Goal: Task Accomplishment & Management: Complete application form

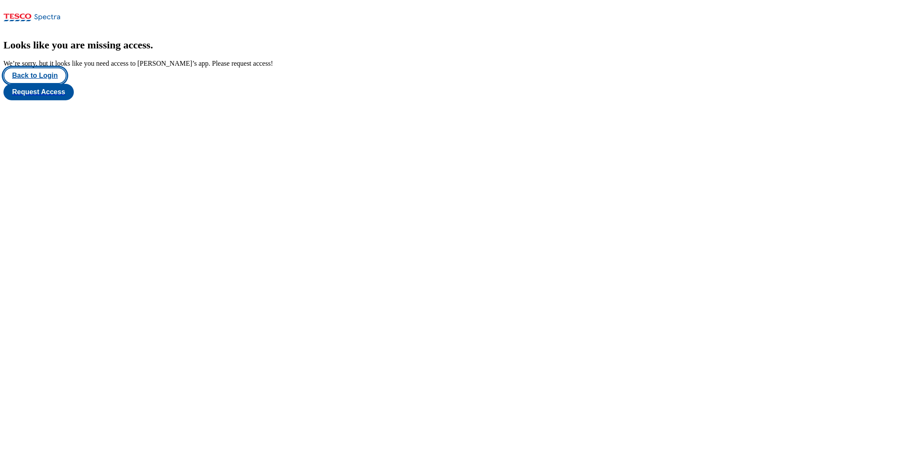
click at [39, 84] on button "Back to Login" at bounding box center [34, 75] width 63 height 16
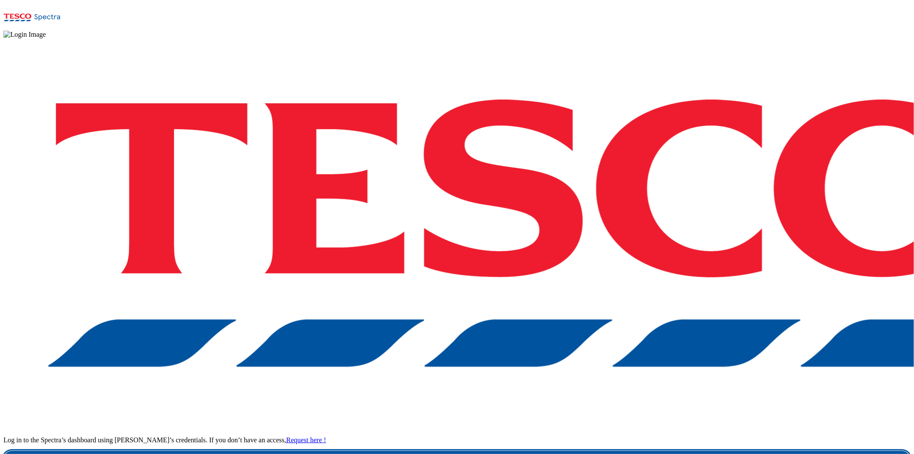
click at [670, 393] on link "Login" at bounding box center [456, 459] width 907 height 17
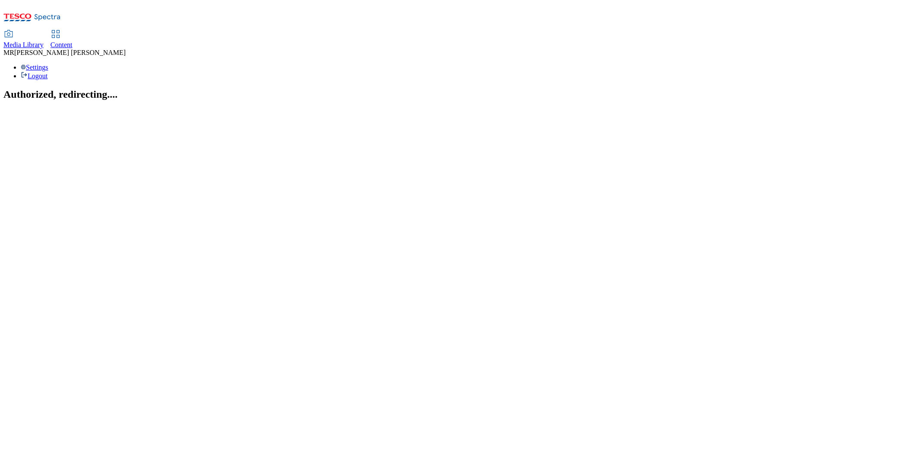
click at [73, 31] on link "Content" at bounding box center [62, 40] width 22 height 18
select select "ghs-[GEOGRAPHIC_DATA]"
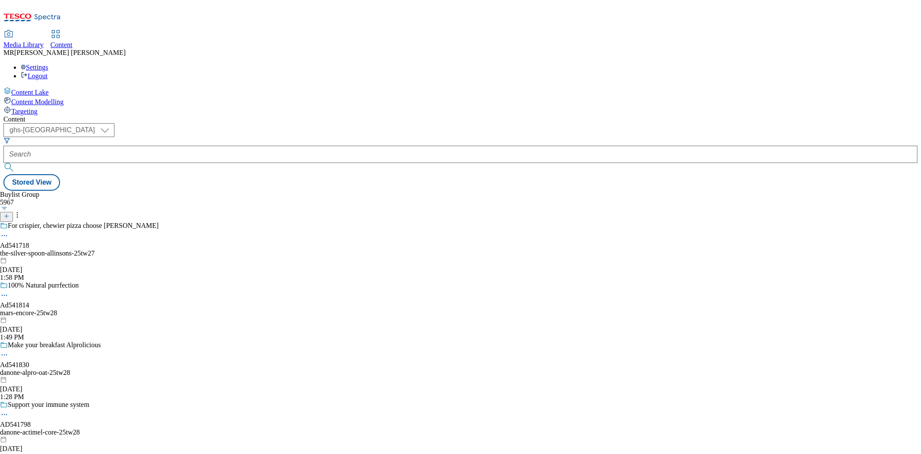
click at [10, 213] on icon at bounding box center [6, 216] width 6 height 6
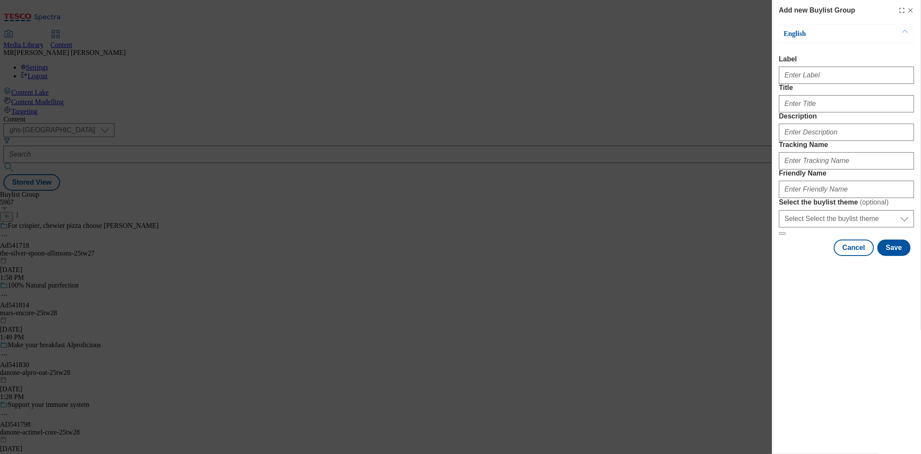
click at [825, 90] on form "Label Title Description Tracking Name Friendly Name Select the buylist theme ( …" at bounding box center [846, 145] width 135 height 180
click at [823, 77] on input "Label" at bounding box center [846, 75] width 135 height 17
paste input "Ad541679"
type input "Ad541679"
click at [814, 169] on input "Tracking Name" at bounding box center [846, 160] width 135 height 17
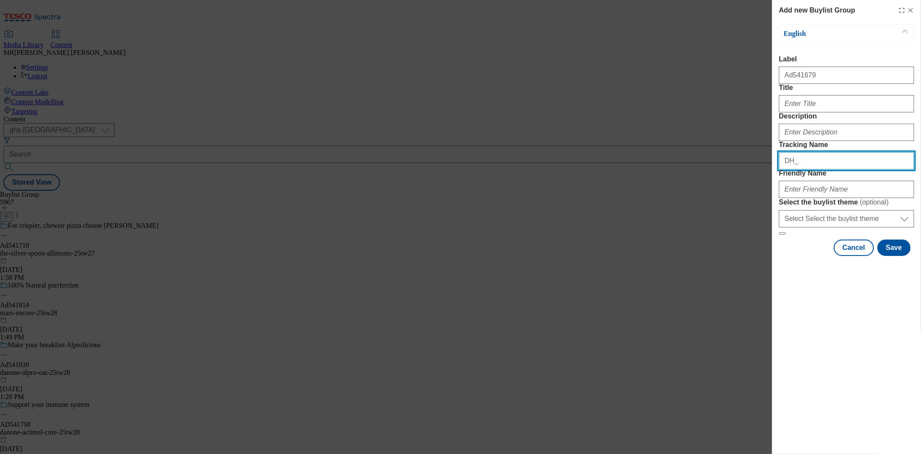
paste input "Ad541679"
click at [798, 169] on input "DH_Ad541679" at bounding box center [846, 160] width 135 height 17
type input "DH_AD541679"
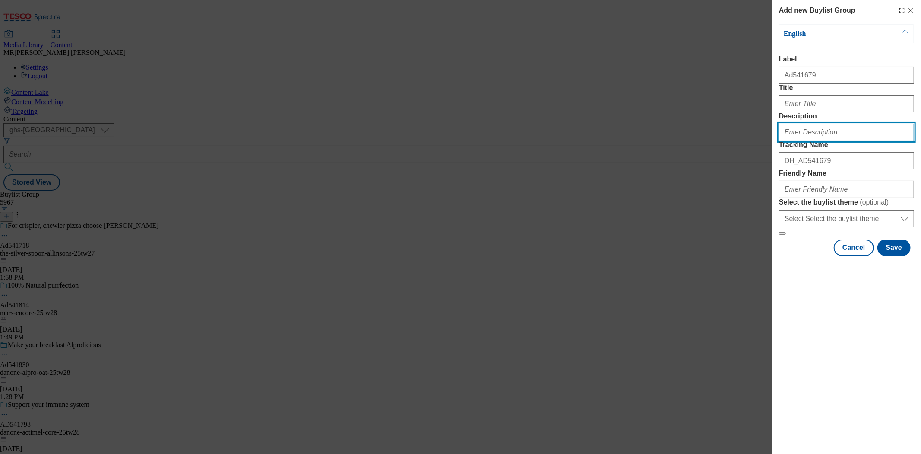
click at [799, 141] on input "Description" at bounding box center [846, 132] width 135 height 17
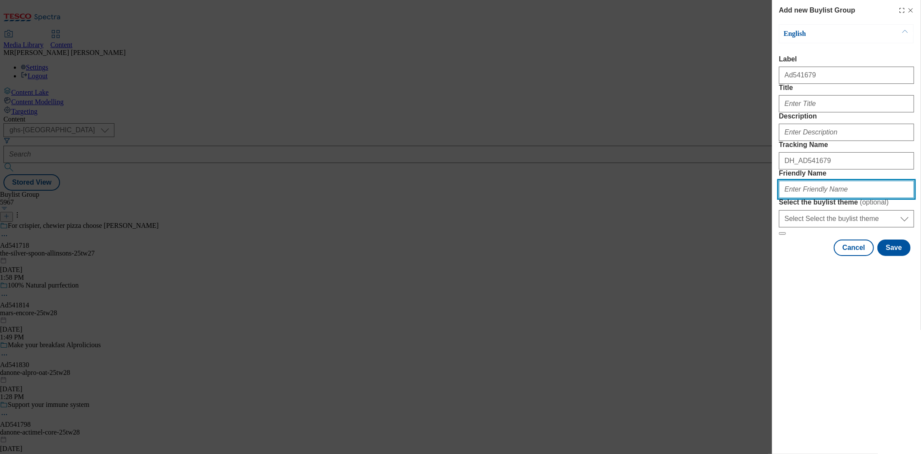
click at [810, 198] on input "Friendly Name" at bounding box center [846, 189] width 135 height 17
paste input "Twenty Degrees"
drag, startPoint x: 786, startPoint y: 251, endPoint x: 772, endPoint y: 251, distance: 13.8
click at [772, 251] on div "Add new Buylist Group English Label Ad541679 Title Description Tracking Name DH…" at bounding box center [846, 128] width 149 height 257
drag, startPoint x: 805, startPoint y: 251, endPoint x: 801, endPoint y: 252, distance: 4.4
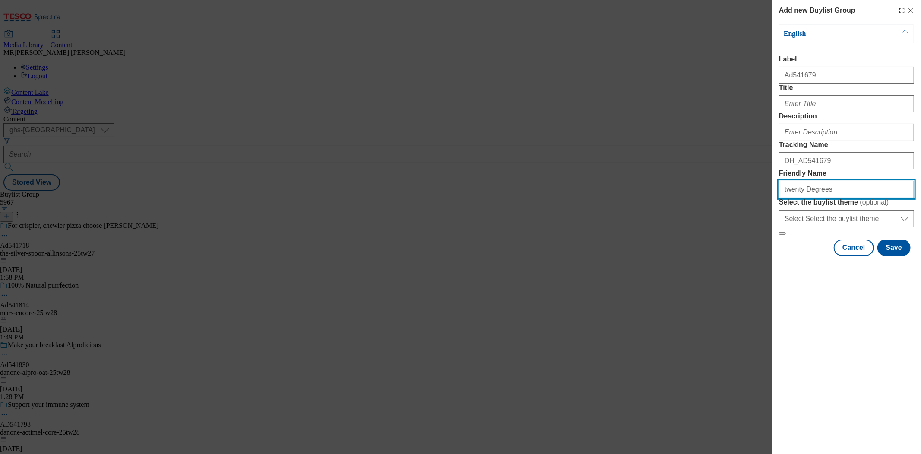
click at [801, 198] on input "twenty Degrees" at bounding box center [846, 189] width 135 height 17
click at [841, 198] on input "twenty-degrees" at bounding box center [846, 189] width 135 height 17
paste input "Zespri"
click at [827, 198] on input "twenty-degrees-Zespri" at bounding box center [846, 189] width 135 height 17
click at [849, 198] on input "twenty-degrees-zespri" at bounding box center [846, 189] width 135 height 17
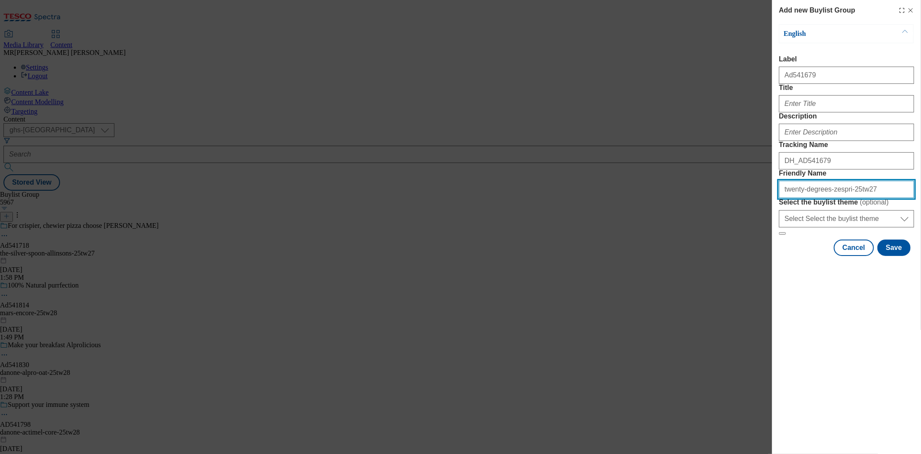
type input "twenty-degrees-zespri-25tw27"
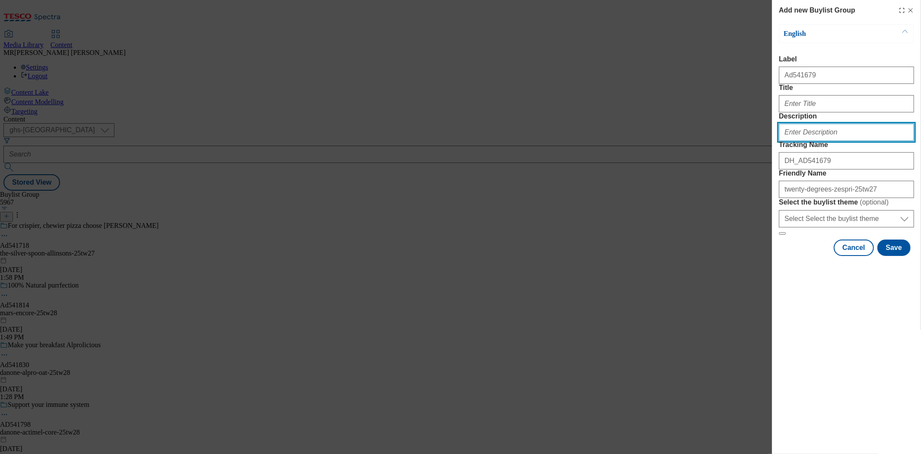
click at [837, 141] on input "Description" at bounding box center [846, 132] width 135 height 17
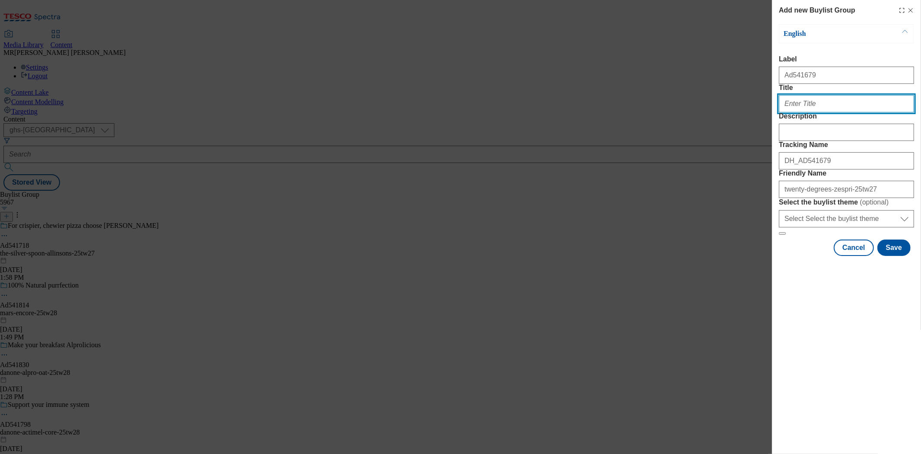
click at [800, 112] on input "Title" at bounding box center [846, 103] width 135 height 17
click at [819, 112] on input "Taste the obession" at bounding box center [846, 103] width 135 height 17
click at [832, 112] on input "Taste the obesession" at bounding box center [846, 103] width 135 height 17
click at [837, 112] on input "Taste the obesession" at bounding box center [846, 103] width 135 height 17
click at [818, 112] on input "Taste the obesession" at bounding box center [846, 103] width 135 height 17
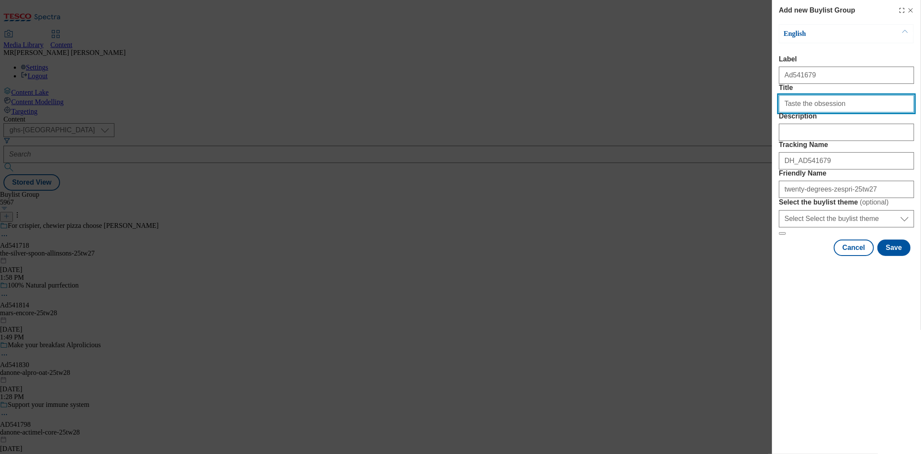
click at [838, 112] on input "Taste the obsession" at bounding box center [846, 103] width 135 height 17
type input "Taste the obsession"
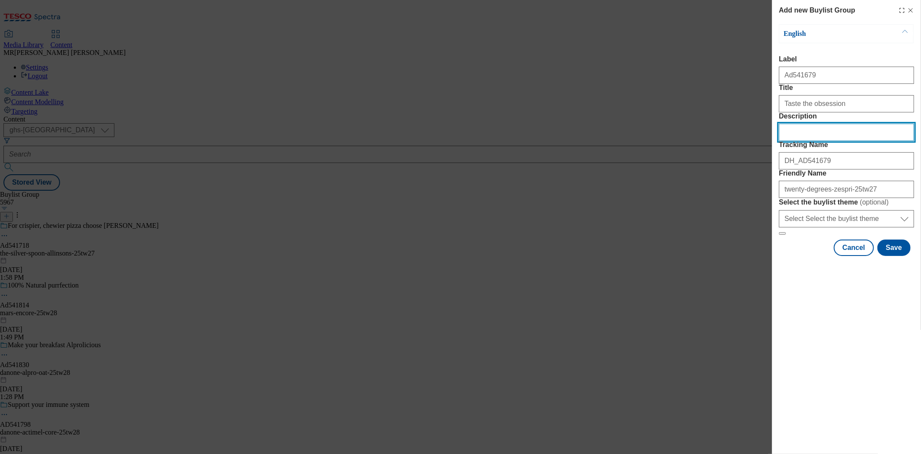
click at [811, 141] on input "Description" at bounding box center [846, 132] width 135 height 17
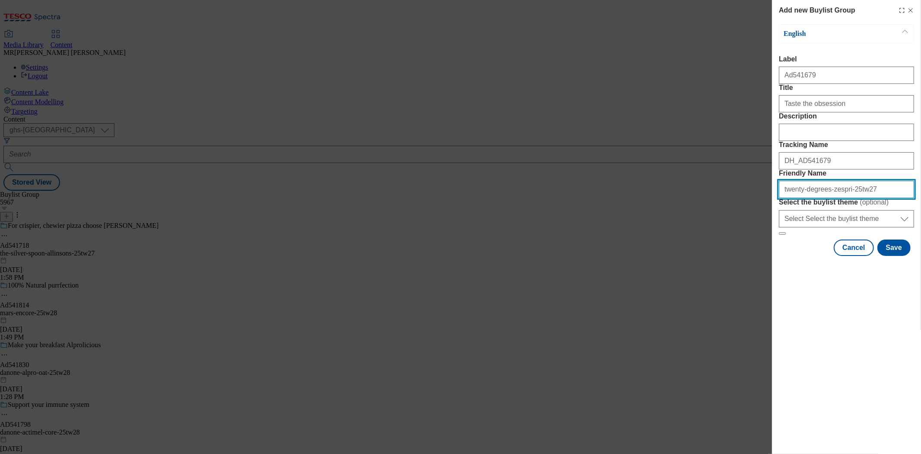
click at [872, 198] on input "twenty-degrees-zespri-25tw27" at bounding box center [846, 189] width 135 height 17
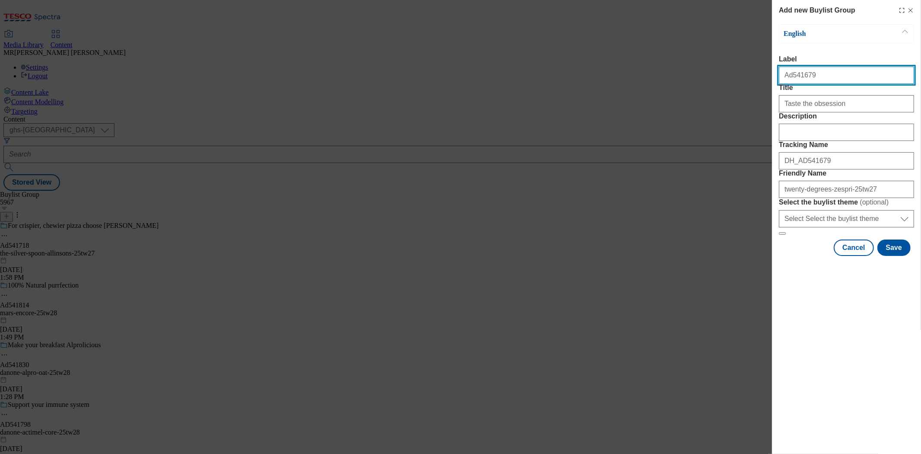
click at [835, 76] on input "Ad541679" at bounding box center [846, 75] width 135 height 17
click at [884, 256] on button "Save" at bounding box center [894, 247] width 33 height 16
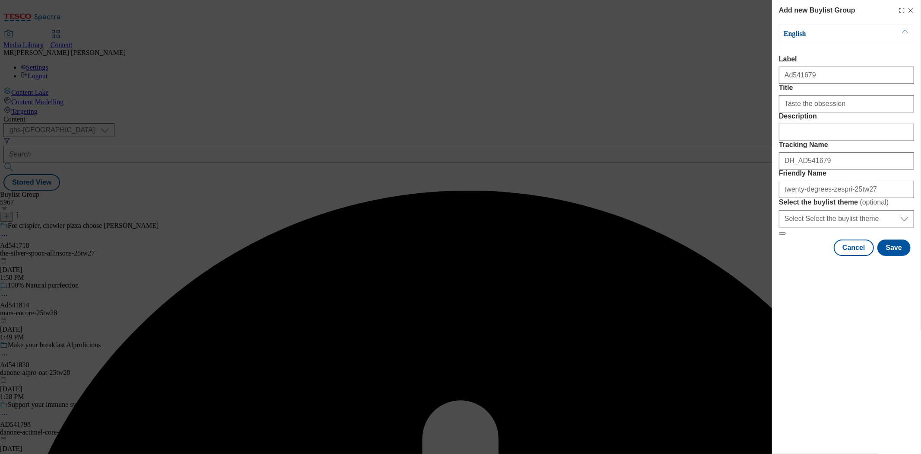
click at [823, 141] on div "Description" at bounding box center [846, 126] width 135 height 29
click at [823, 141] on input "Description" at bounding box center [846, 132] width 135 height 17
click at [845, 112] on input "Taste the obsession" at bounding box center [846, 103] width 135 height 17
type input "Taste the obsession"
click at [817, 67] on div "Ad541679" at bounding box center [846, 73] width 135 height 21
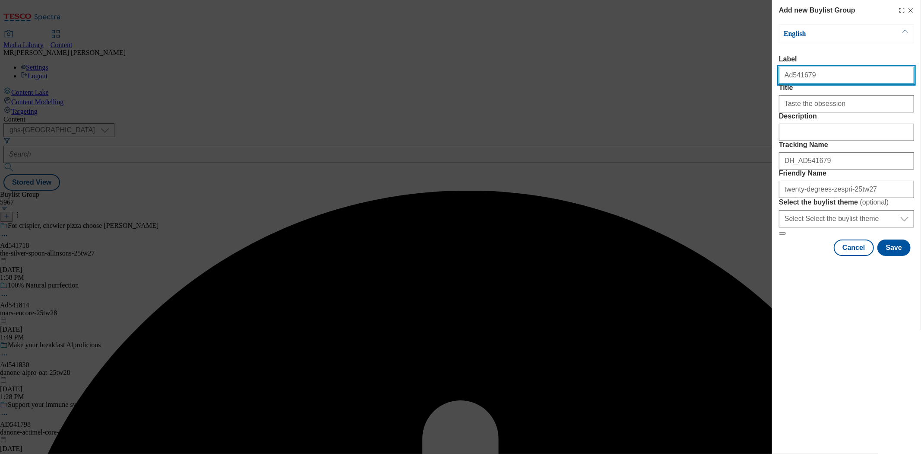
click at [820, 74] on input "Ad541679" at bounding box center [846, 75] width 135 height 17
type input "Ad541679"
click at [891, 256] on button "Save" at bounding box center [894, 247] width 33 height 16
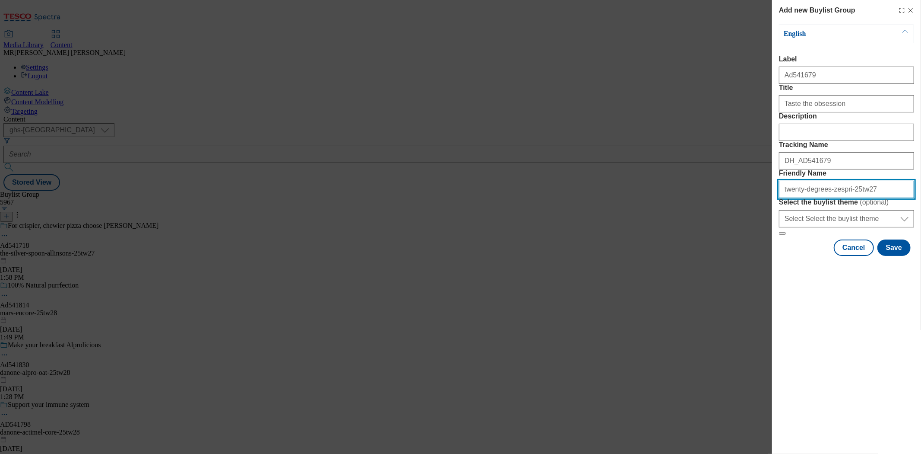
click at [840, 198] on input "twenty-degrees-zespri-25tw27" at bounding box center [846, 189] width 135 height 17
type input "twenty-degrees-zespri-kiwi-25tw27"
click at [894, 256] on button "Save" at bounding box center [894, 247] width 33 height 16
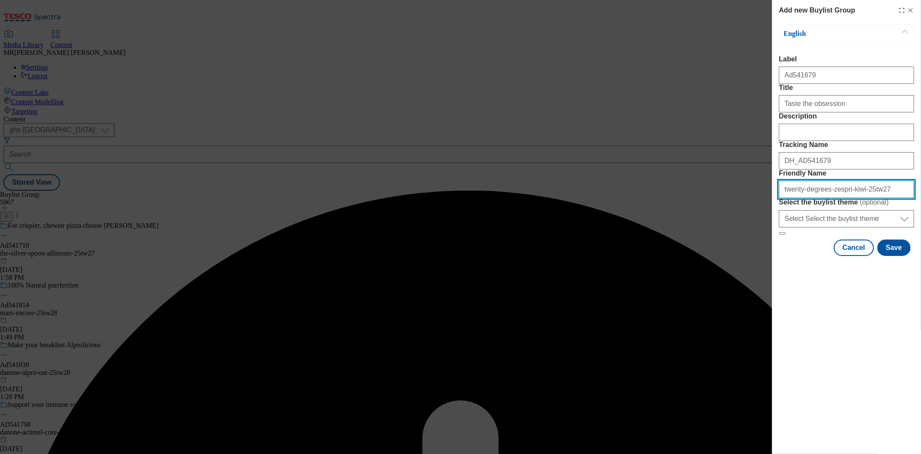
click at [876, 198] on input "twenty-degrees-zespri-kiwi-25tw27" at bounding box center [846, 189] width 135 height 17
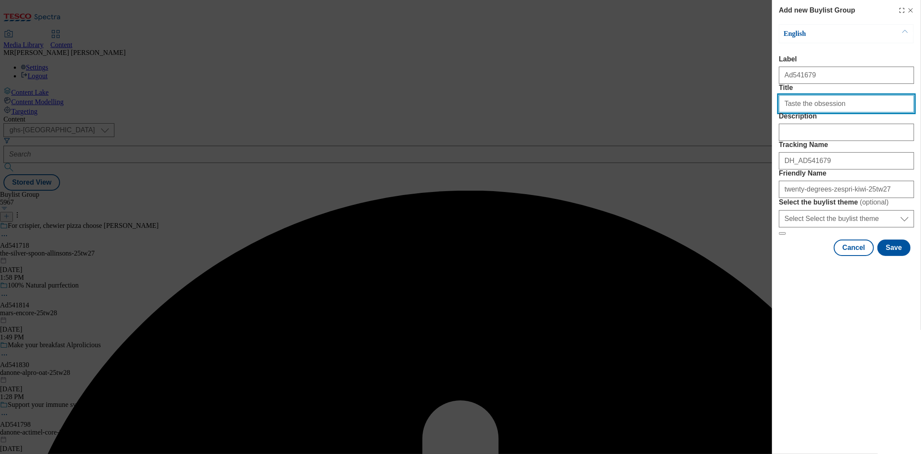
click at [844, 112] on input "Taste the obsession" at bounding box center [846, 103] width 135 height 17
type input "Taste the obsession"
click at [899, 256] on button "Save" at bounding box center [894, 247] width 33 height 16
click at [849, 112] on input "Taste the obsession" at bounding box center [846, 103] width 135 height 17
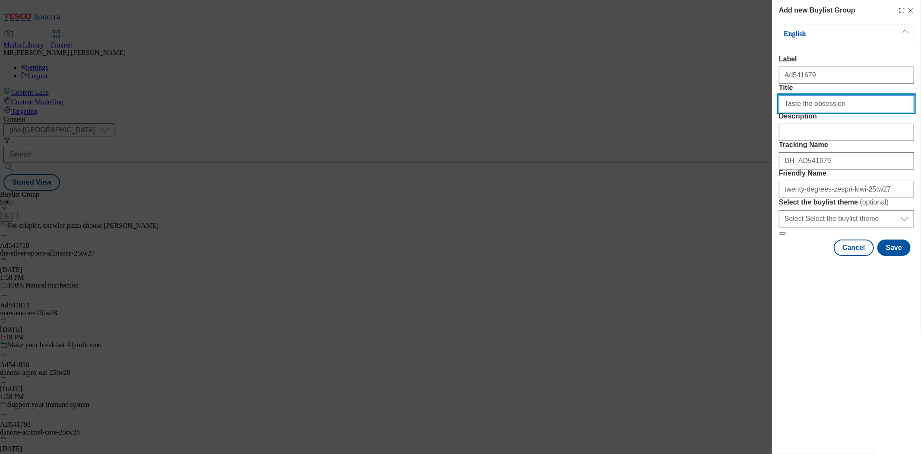
type input "Taste the obsession"
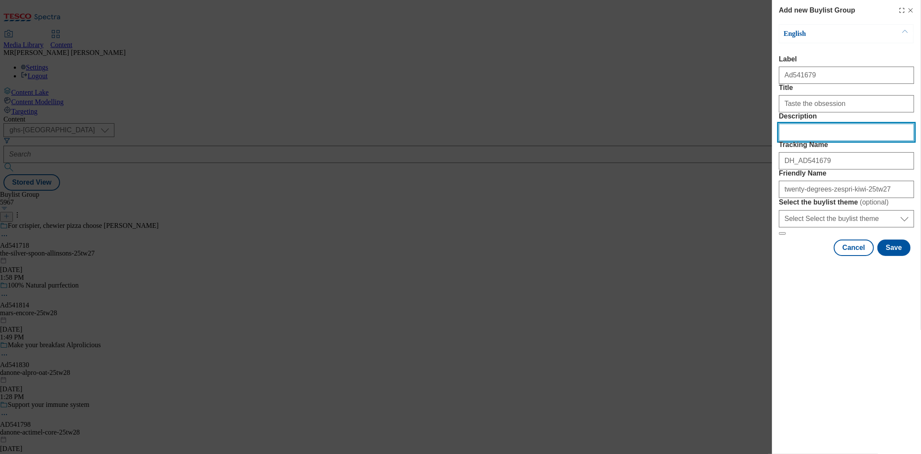
click at [837, 141] on input "Description" at bounding box center [846, 132] width 135 height 17
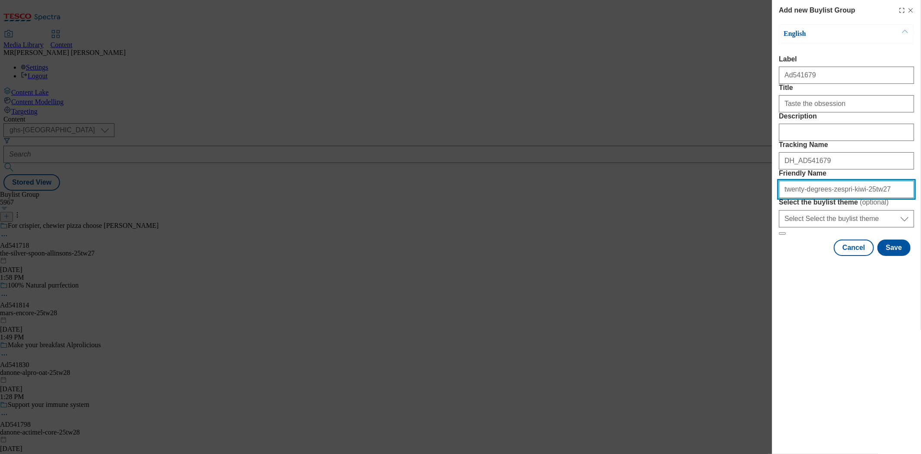
click at [872, 198] on input "twenty-degrees-zespri-kiwi-25tw27" at bounding box center [846, 189] width 135 height 17
click at [850, 198] on input "twenty-degrees-zespri-kiwi-25tw27" at bounding box center [846, 189] width 135 height 17
click at [852, 198] on input "twenty-degrees-zespri-kiwi-25tw27" at bounding box center [846, 189] width 135 height 17
type input "twenty-degrees-zespri-kiwi-range-25tw27"
click at [887, 256] on button "Save" at bounding box center [894, 247] width 33 height 16
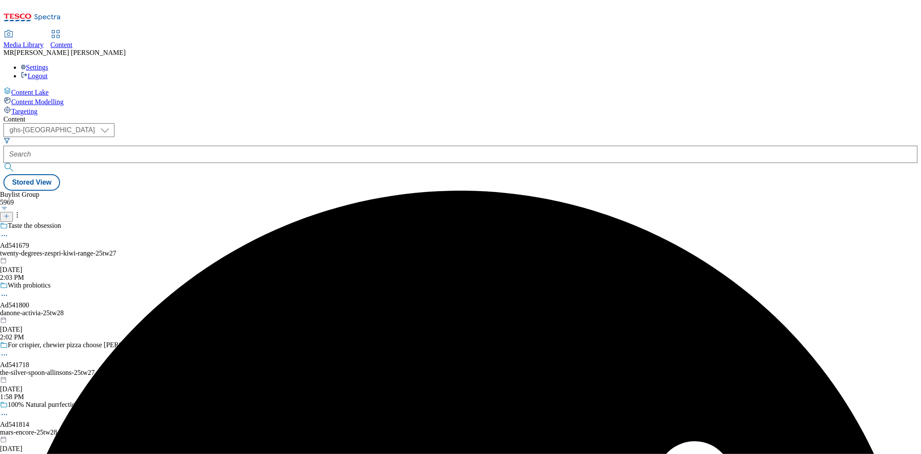
click at [159, 222] on div "Taste the obsession" at bounding box center [79, 232] width 159 height 20
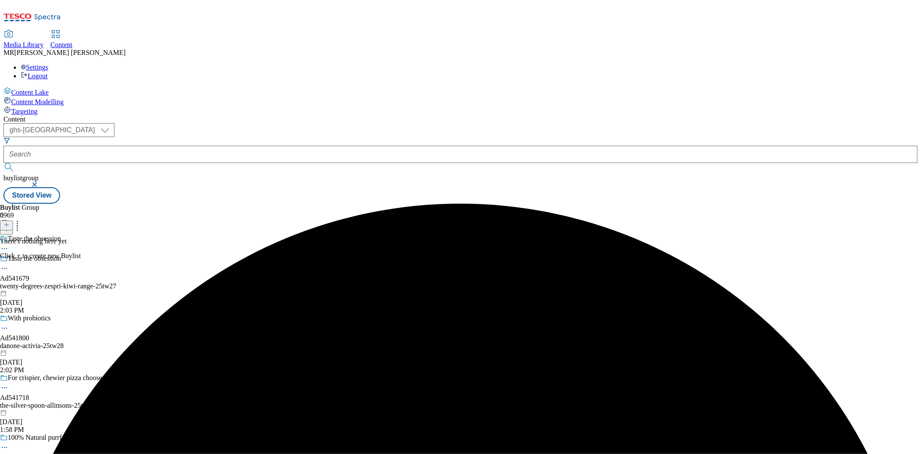
click at [10, 222] on icon at bounding box center [6, 225] width 6 height 6
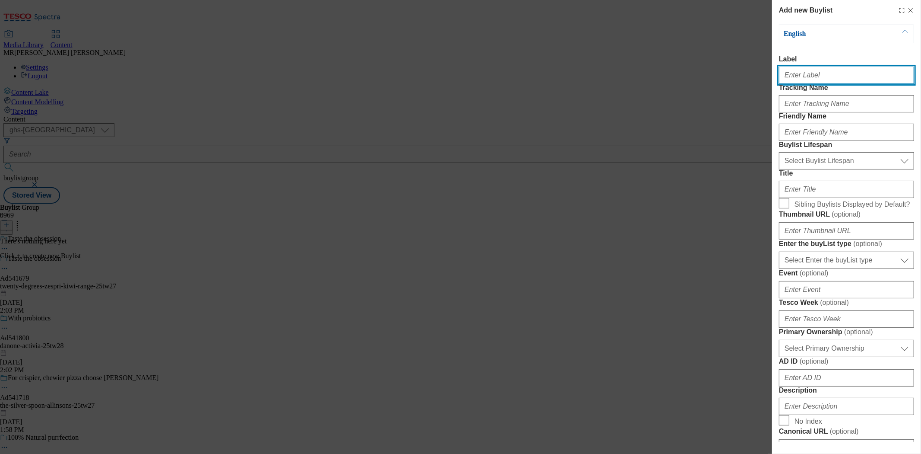
click at [796, 71] on input "Label" at bounding box center [846, 75] width 135 height 17
paste input "Ad541679"
type input "Ad541679"
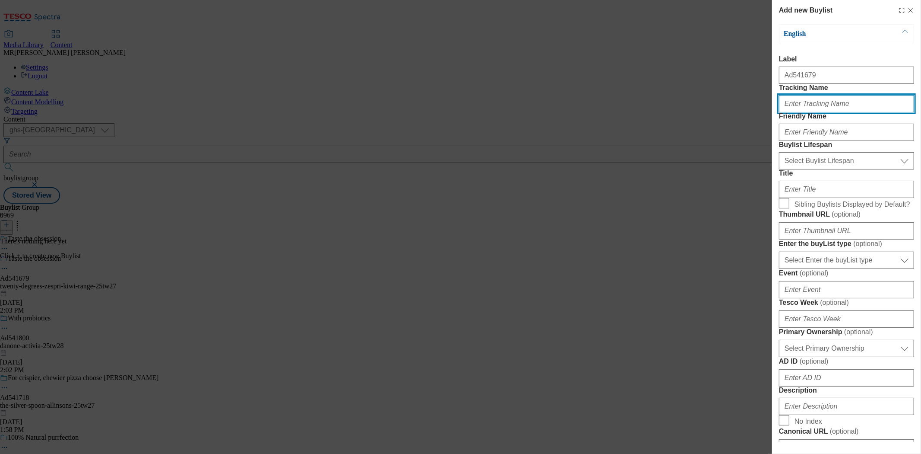
click at [803, 112] on input "Tracking Name" at bounding box center [846, 103] width 135 height 17
paste input "Ad541679"
click at [799, 112] on input "DH_Ad541679" at bounding box center [846, 103] width 135 height 17
type input "DH_AD541679"
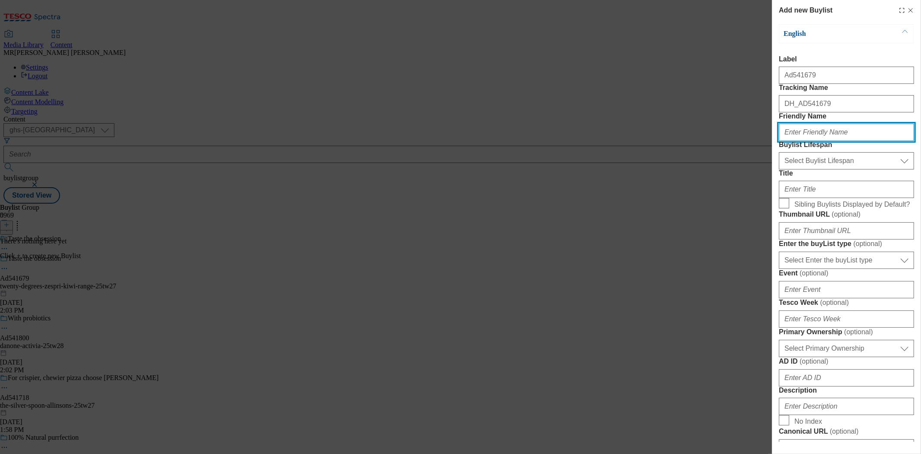
click at [823, 141] on input "Friendly Name" at bounding box center [846, 132] width 135 height 17
paste input "twenty-degrees"
type input "twenty-degrees"
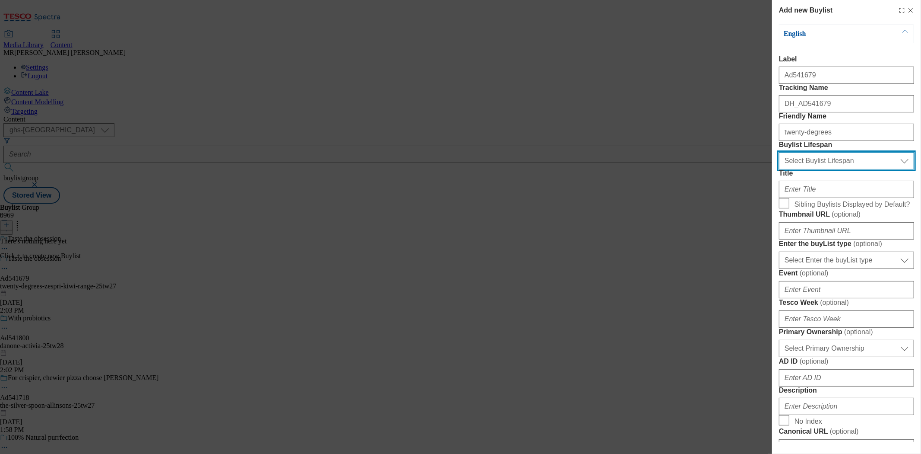
click at [836, 169] on select "Select Buylist Lifespan evergreen seasonal tactical" at bounding box center [846, 160] width 135 height 17
select select "tactical"
click at [779, 169] on select "Select Buylist Lifespan evergreen seasonal tactical" at bounding box center [846, 160] width 135 height 17
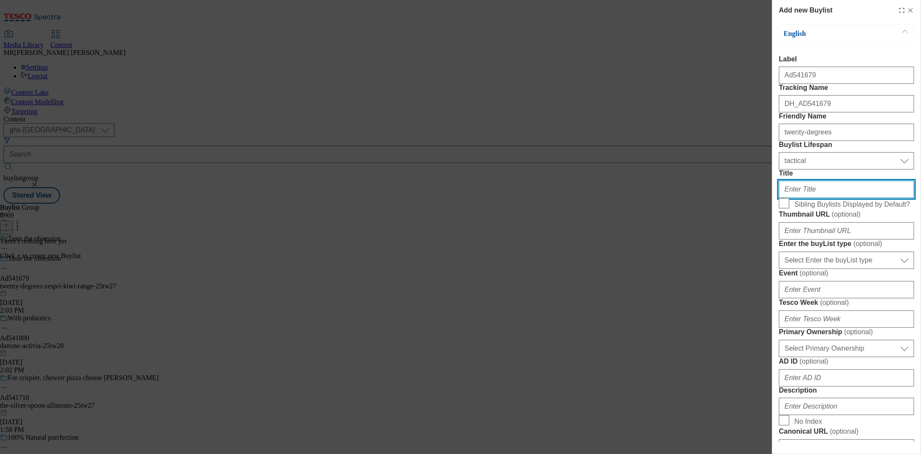
click at [822, 198] on input "Title" at bounding box center [846, 189] width 135 height 17
click at [826, 198] on input "Sweet and Juicy Sungold kiwifruit" at bounding box center [846, 189] width 135 height 17
click at [866, 198] on input "Sweet and Juicy Sungold kiwifruit" at bounding box center [846, 189] width 135 height 17
type input "Sweet and Juicy Sungold kiwifruit"
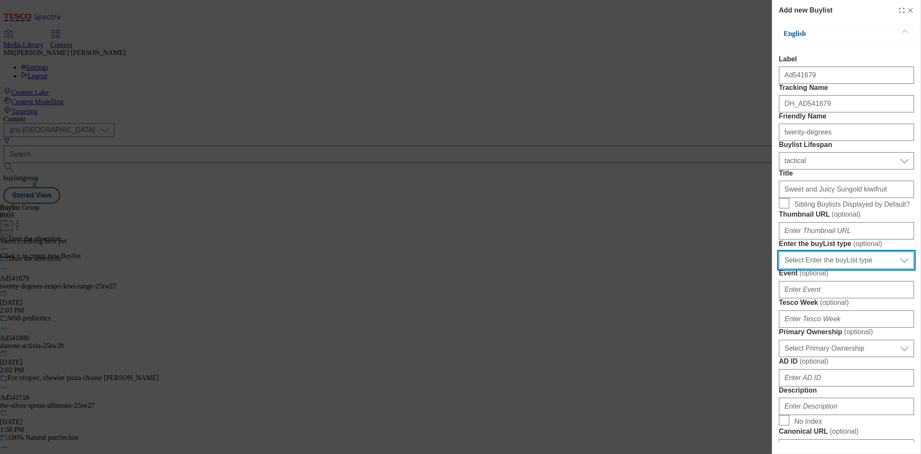
click at [833, 269] on select "Select Enter the buyList type event supplier funded long term >4 weeks supplier…" at bounding box center [846, 259] width 135 height 17
select select "supplier funded short term 1-3 weeks"
click at [779, 269] on select "Select Enter the buyList type event supplier funded long term >4 weeks supplier…" at bounding box center [846, 259] width 135 height 17
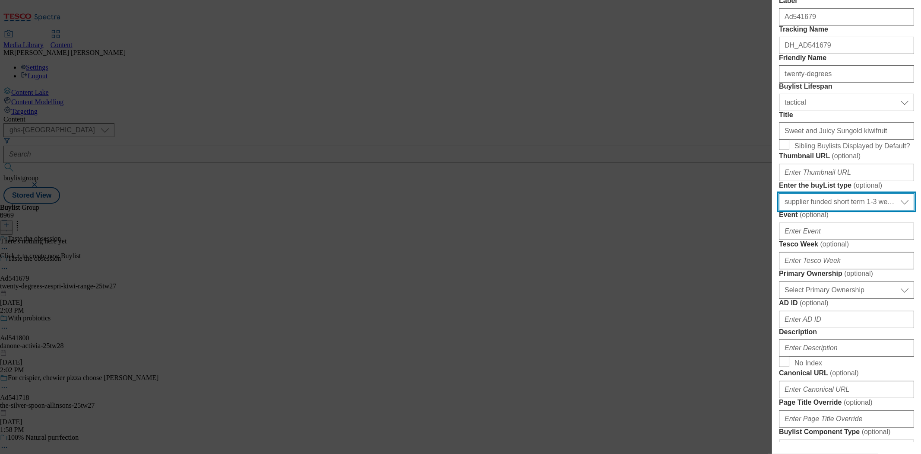
scroll to position [144, 0]
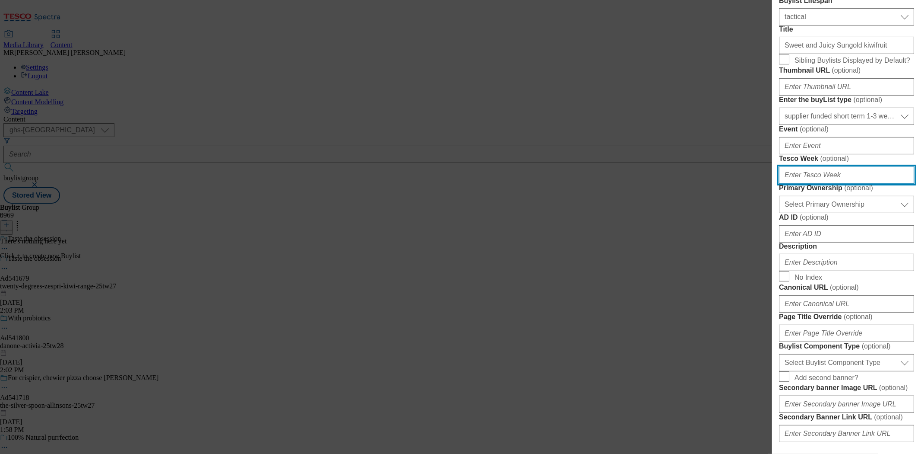
click at [821, 184] on input "Tesco Week ( optional )" at bounding box center [846, 174] width 135 height 17
type input "27"
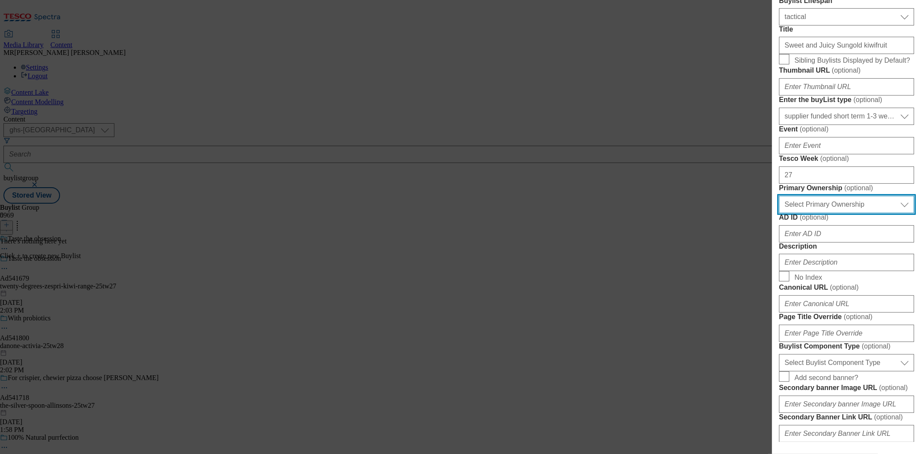
click at [788, 213] on select "Select Primary Ownership [PERSON_NAME]" at bounding box center [846, 204] width 135 height 17
select select "dunnhumby"
click at [779, 213] on select "Select Primary Ownership [PERSON_NAME]" at bounding box center [846, 204] width 135 height 17
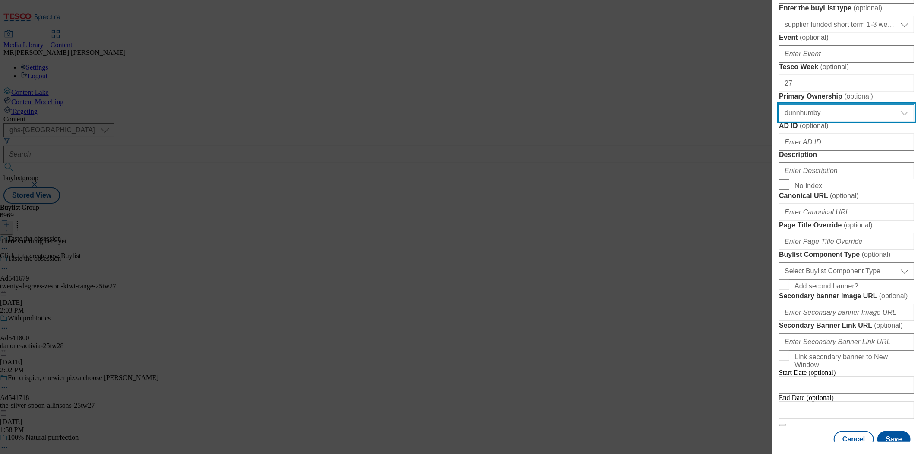
scroll to position [240, 0]
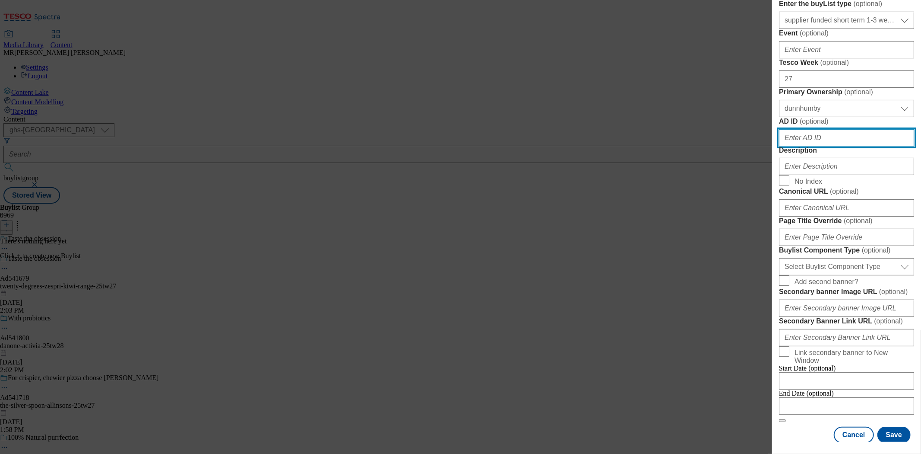
click at [817, 146] on input "AD ID ( optional )" at bounding box center [846, 137] width 135 height 17
paste input "Ad541679"
drag, startPoint x: 788, startPoint y: 293, endPoint x: 769, endPoint y: 295, distance: 18.8
click at [769, 295] on div "Add new Buylist English Label Ad541679 Tracking Name DH_AD541679 Friendly Name …" at bounding box center [460, 227] width 921 height 454
type input "541679"
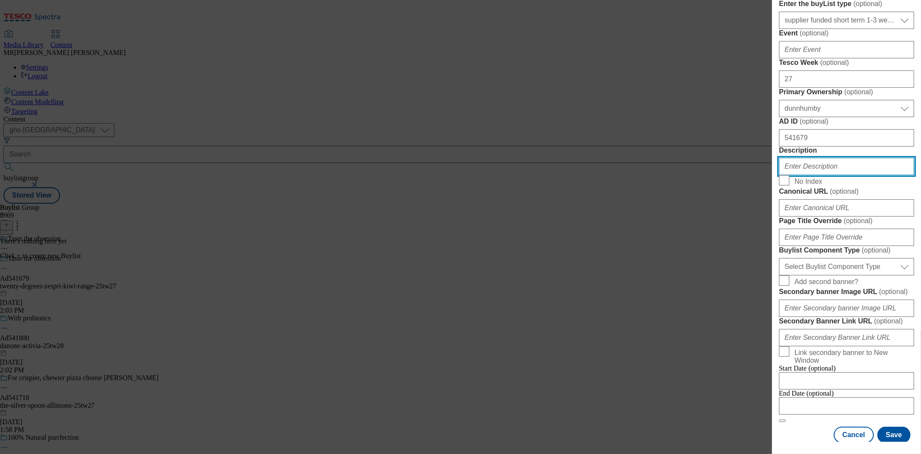
click at [802, 175] on input "Description" at bounding box center [846, 166] width 135 height 17
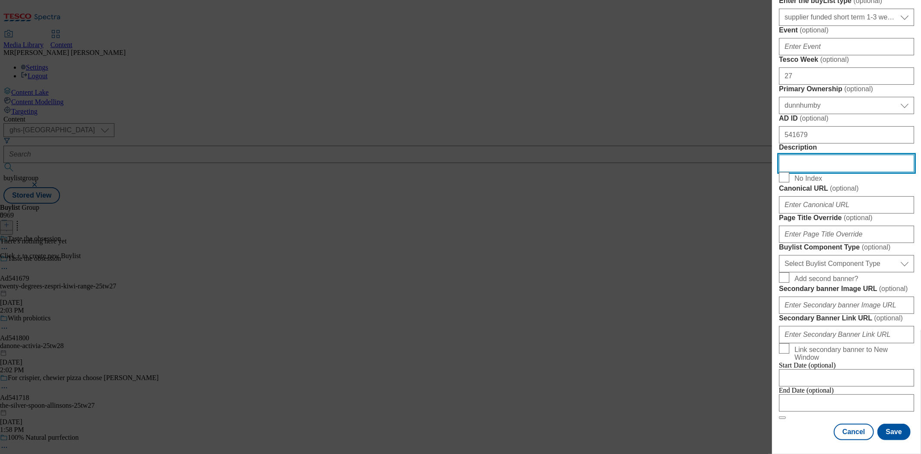
scroll to position [480, 0]
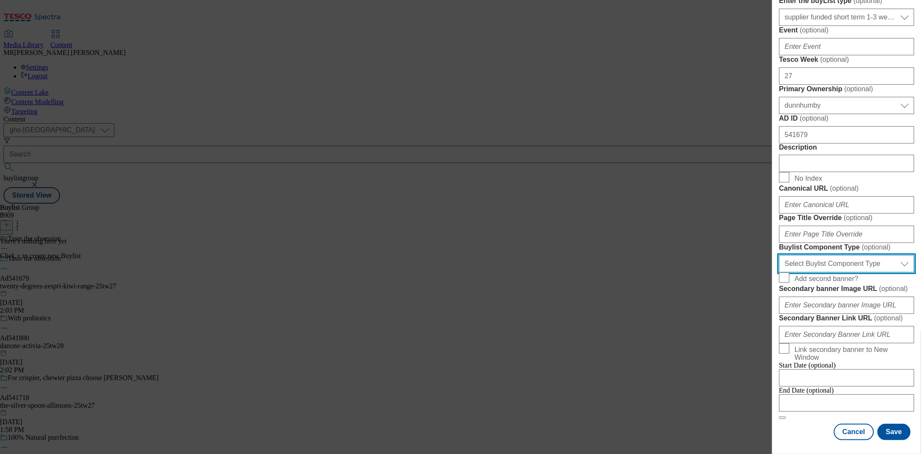
click at [802, 255] on select "Select Buylist Component Type Banner Competition Header Meal" at bounding box center [846, 263] width 135 height 17
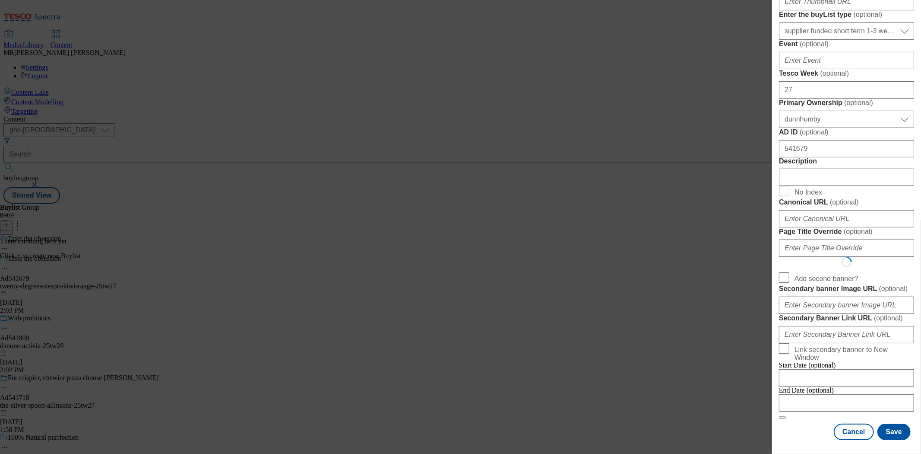
select select "Banner"
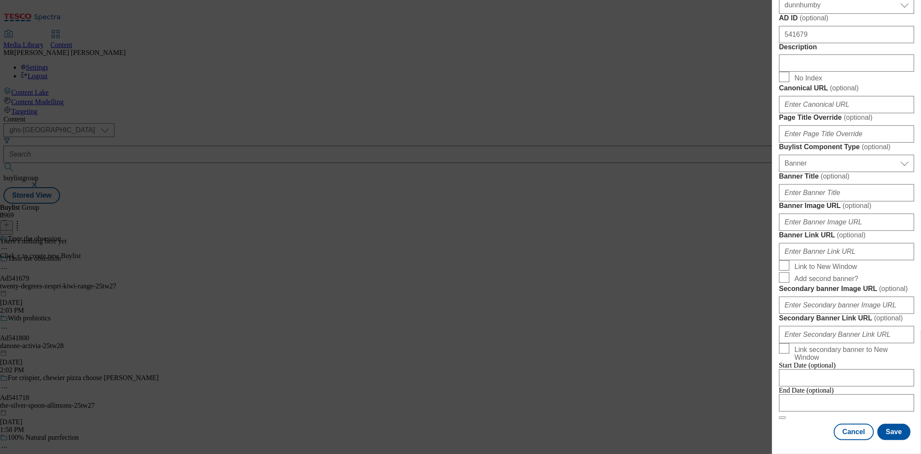
scroll to position [718, 0]
click at [817, 394] on input "Modal" at bounding box center [846, 402] width 135 height 17
select select "2025"
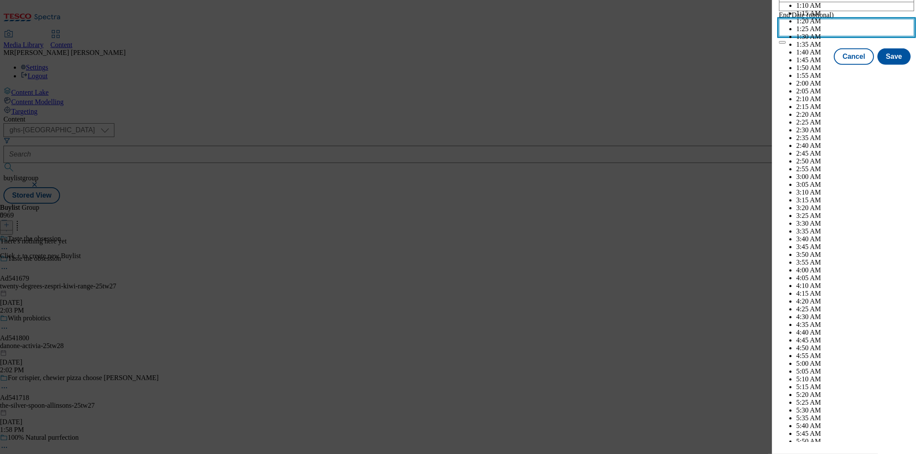
scroll to position [2701, 0]
select select "November"
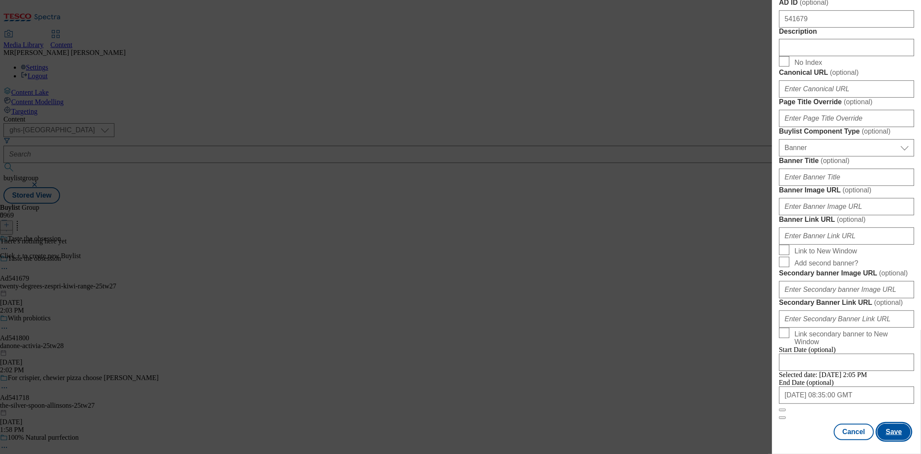
click at [890, 423] on button "Save" at bounding box center [894, 431] width 33 height 16
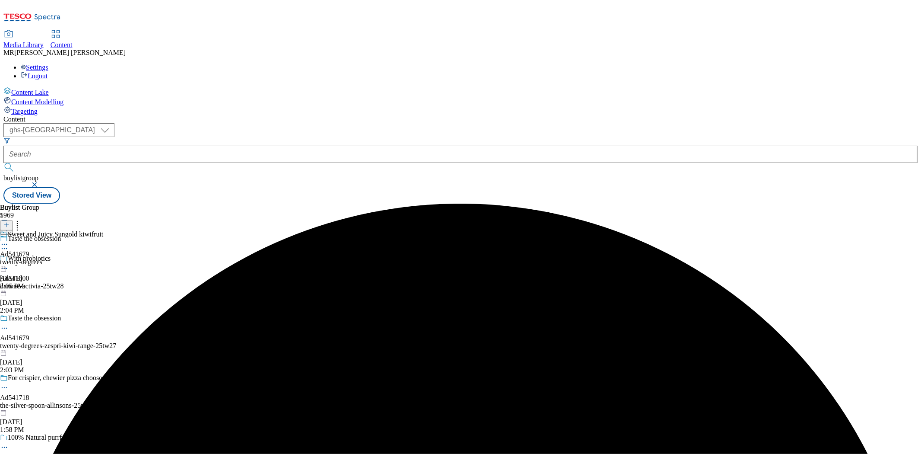
click at [103, 258] on div "twenty-degrees" at bounding box center [51, 262] width 103 height 8
click at [13, 220] on button at bounding box center [6, 225] width 13 height 10
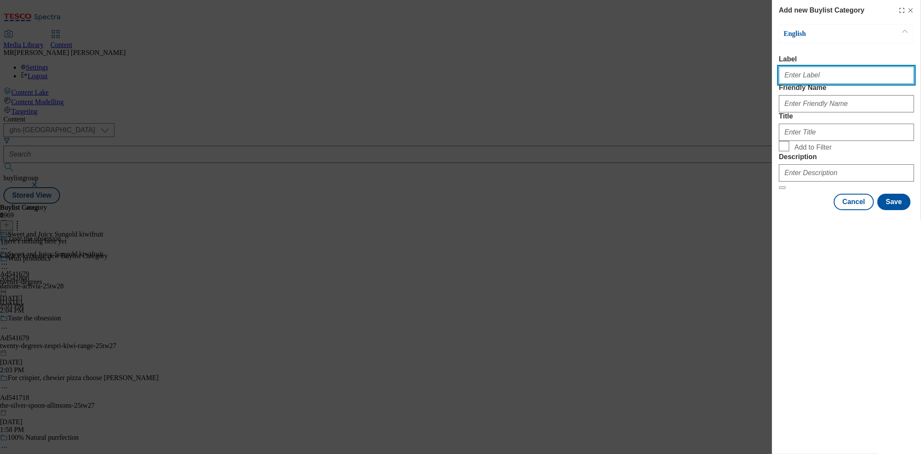
click at [824, 84] on input "Label" at bounding box center [846, 75] width 135 height 17
paste input "Ad541679"
type input "Ad541679"
click at [856, 112] on div "Modal" at bounding box center [846, 102] width 135 height 21
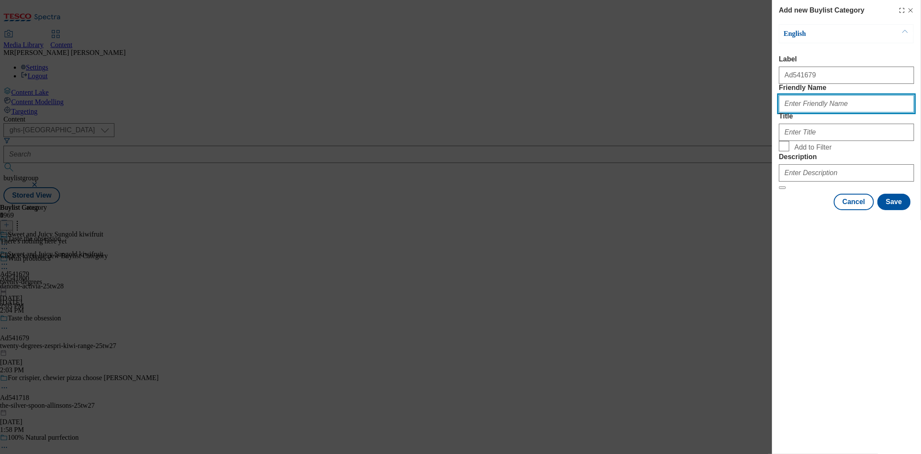
click at [852, 112] on input "Friendly Name" at bounding box center [846, 103] width 135 height 17
paste input "twenty-degrees-zespri-kiwi-range-25tw27"
drag, startPoint x: 867, startPoint y: 123, endPoint x: 893, endPoint y: 123, distance: 26.4
click at [893, 112] on input "twenty-degrees-zespri-kiwi-range-25tw27" at bounding box center [846, 103] width 135 height 17
type input "twenty-degrees-zespri-kiwi-range"
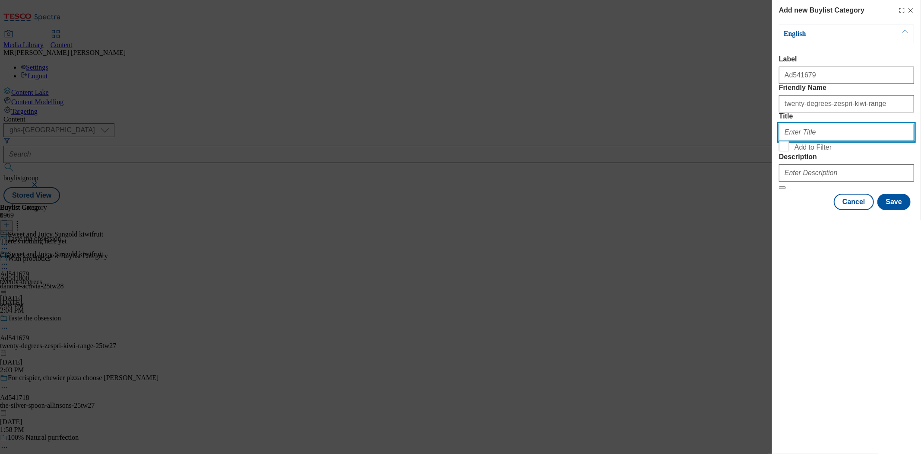
click at [832, 141] on input "Title" at bounding box center [846, 132] width 135 height 17
paste input "Twenty Degrees"
type input "Twenty Degrees"
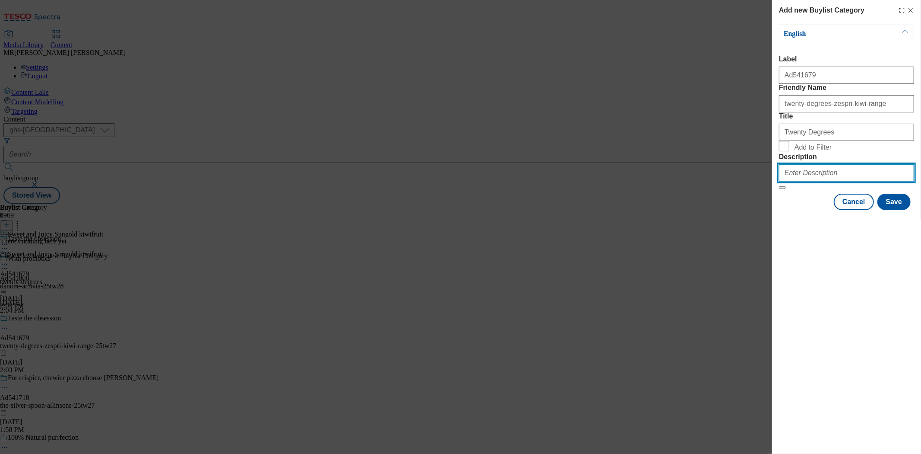
click at [834, 181] on input "Description" at bounding box center [846, 172] width 135 height 17
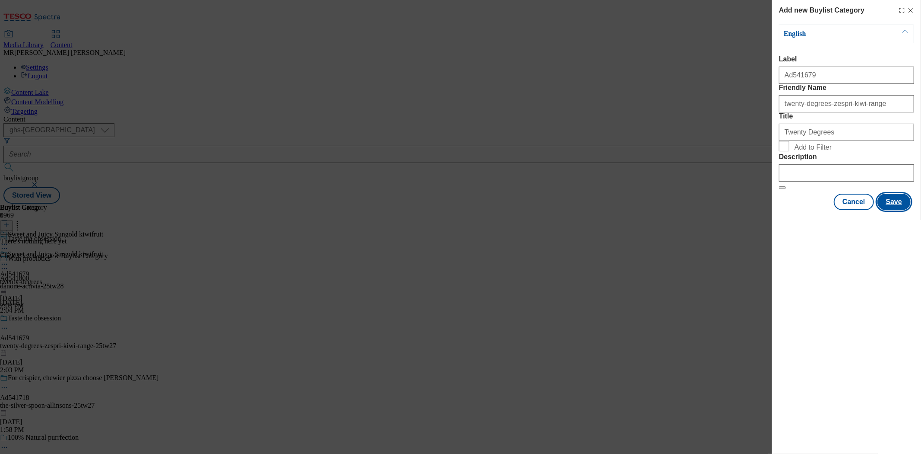
click at [899, 210] on button "Save" at bounding box center [894, 202] width 33 height 16
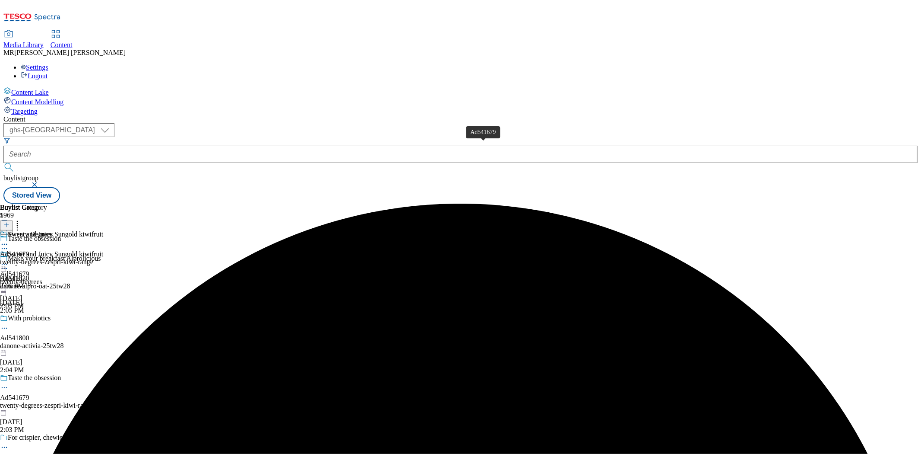
click at [29, 250] on span "Ad541679" at bounding box center [14, 254] width 29 height 8
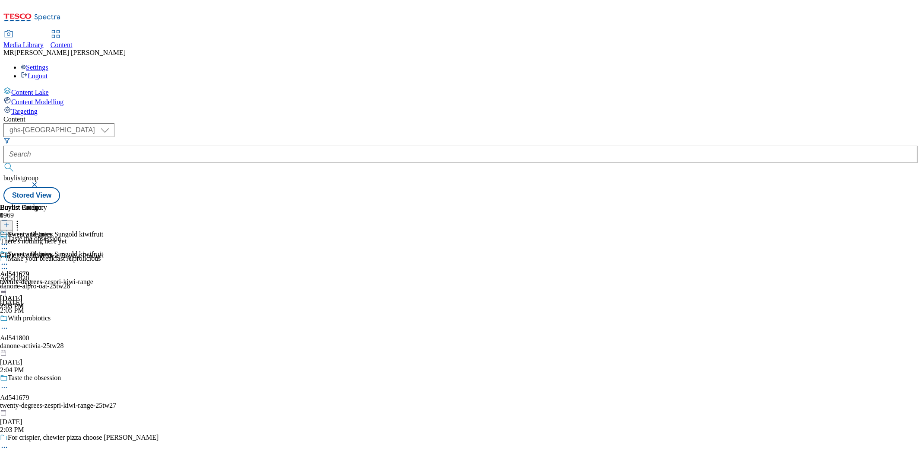
click at [10, 222] on icon at bounding box center [6, 225] width 6 height 6
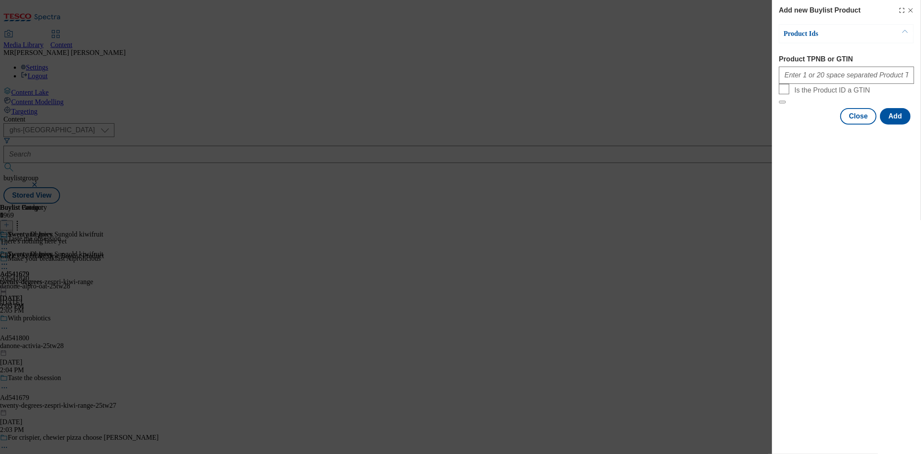
click at [858, 89] on form "Product TPNB or GTIN Is the Product ID a GTIN" at bounding box center [846, 79] width 135 height 48
click at [858, 82] on input "Product TPNB or GTIN" at bounding box center [846, 75] width 135 height 17
paste input "93489247 93608459"
type input "93489247 93608459"
click at [908, 124] on button "Add" at bounding box center [895, 116] width 31 height 16
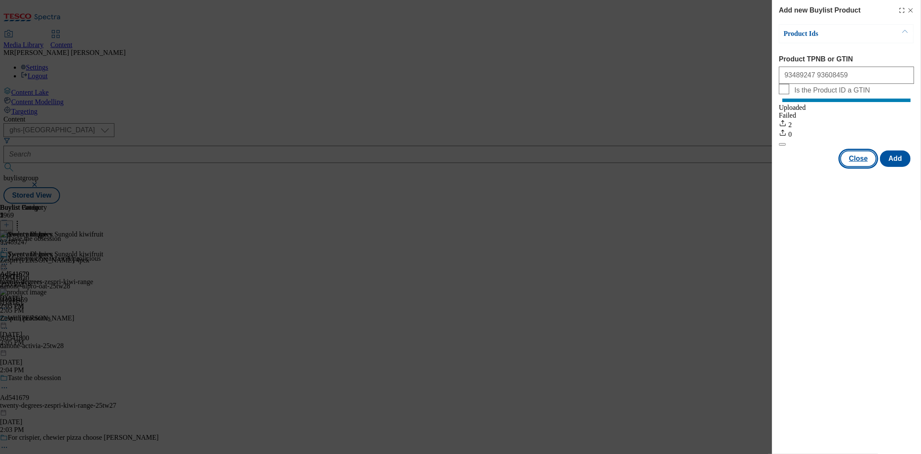
click at [863, 167] on button "Close" at bounding box center [859, 158] width 36 height 16
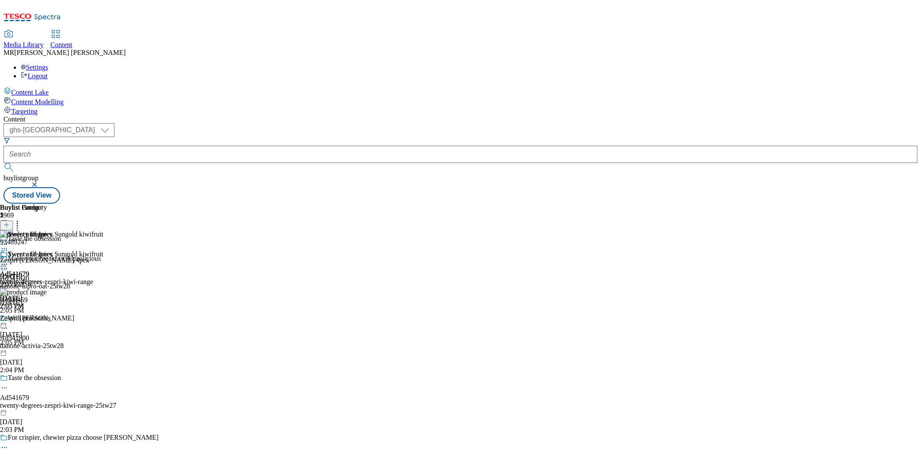
click at [9, 260] on icon at bounding box center [4, 264] width 9 height 9
click at [47, 319] on span "Preview" at bounding box center [37, 322] width 20 height 6
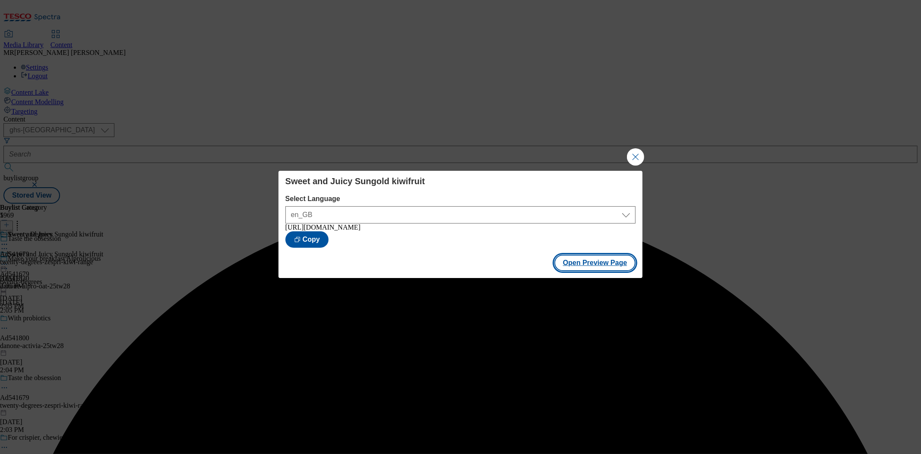
click at [586, 264] on button "Open Preview Page" at bounding box center [596, 262] width 82 height 16
click at [641, 160] on button "Close Modal" at bounding box center [635, 156] width 17 height 17
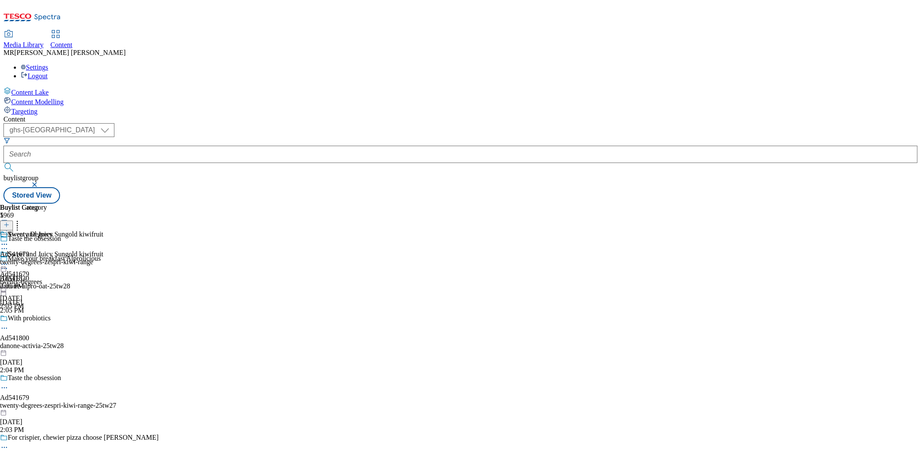
click at [5, 387] on circle at bounding box center [4, 387] width 1 height 1
click at [40, 400] on button "Edit" at bounding box center [28, 405] width 23 height 10
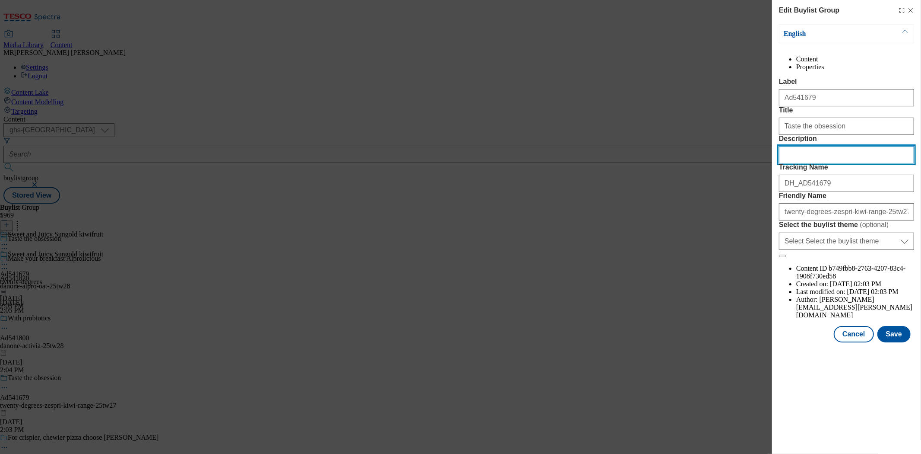
click at [824, 163] on input "Description" at bounding box center [846, 154] width 135 height 17
paste input "Zespri SunGold Kiwi 4pk"
type input "Zespri SunGold Kiwi 4pk"
click at [893, 342] on button "Save" at bounding box center [894, 334] width 33 height 16
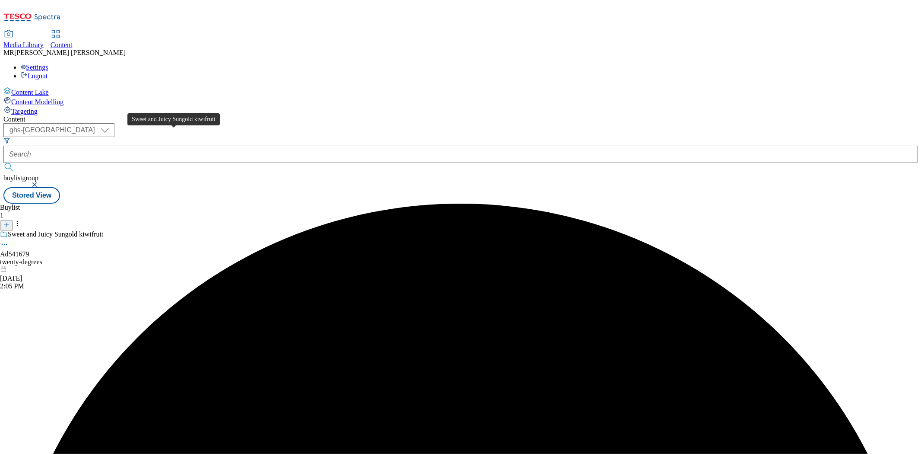
click at [109, 137] on div "Content ( optional ) ghs-roi ghs-[GEOGRAPHIC_DATA] ghs-uk buylistgroup Stored V…" at bounding box center [460, 159] width 915 height 88
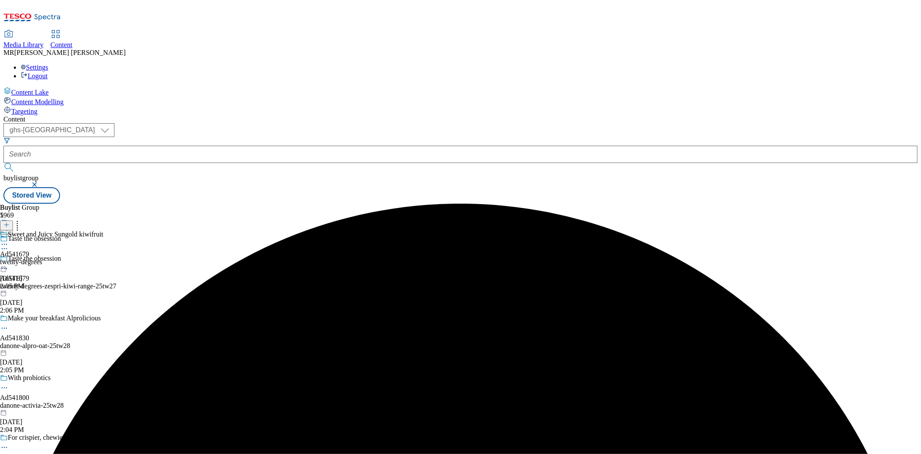
click at [159, 282] on div "twenty-degrees-zespri-kiwi-range-25tw27" at bounding box center [79, 286] width 159 height 8
click at [103, 258] on div "twenty-degrees" at bounding box center [51, 262] width 103 height 8
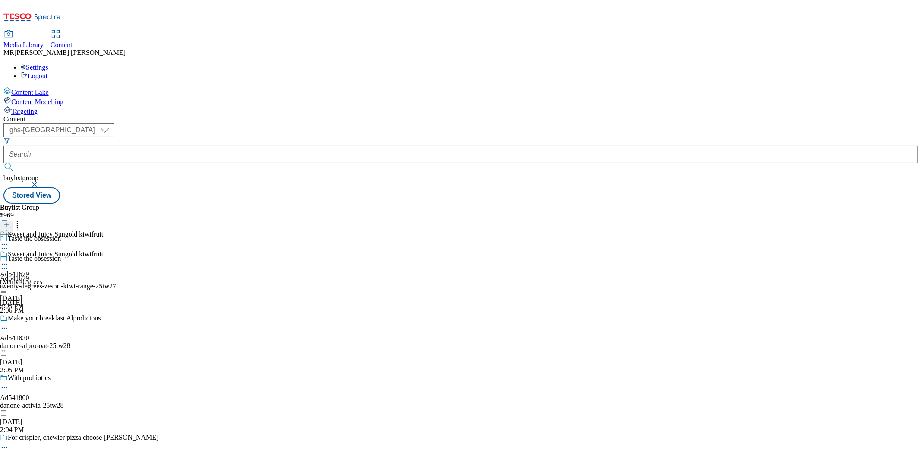
click at [9, 260] on icon at bounding box center [4, 264] width 9 height 9
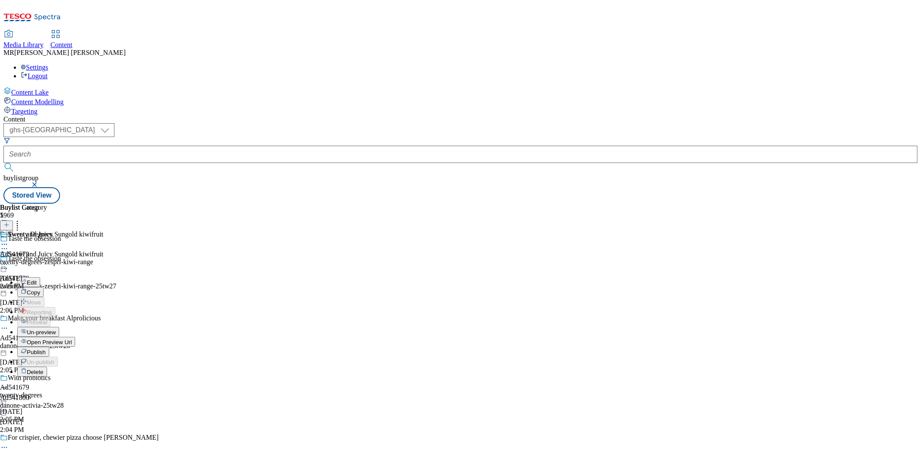
click at [37, 279] on span "Edit" at bounding box center [32, 282] width 10 height 6
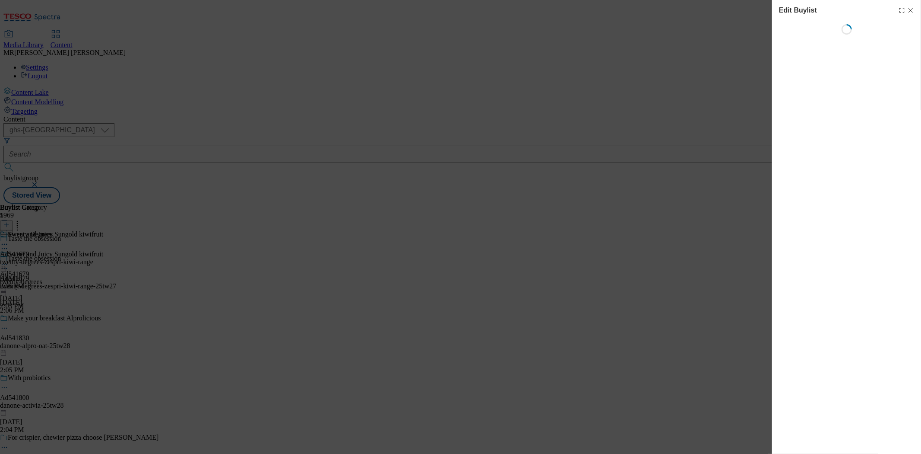
select select "tactical"
select select "supplier funded short term 1-3 weeks"
select select "dunnhumby"
select select "Banner"
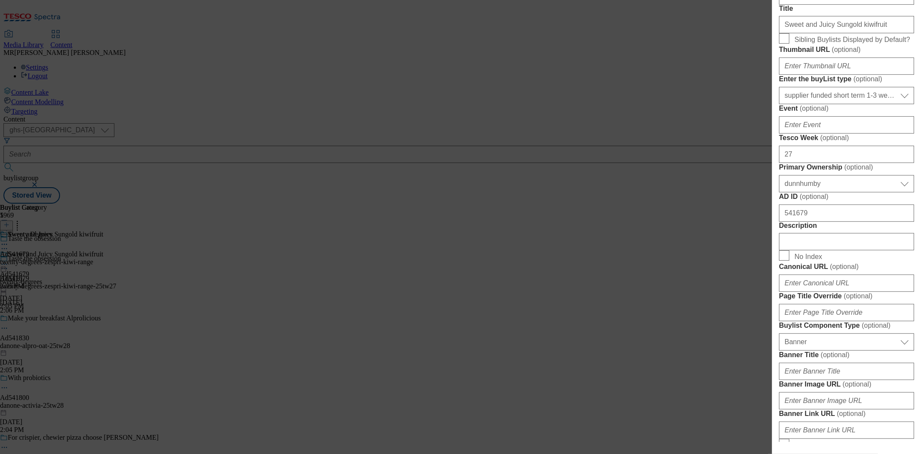
scroll to position [480, 0]
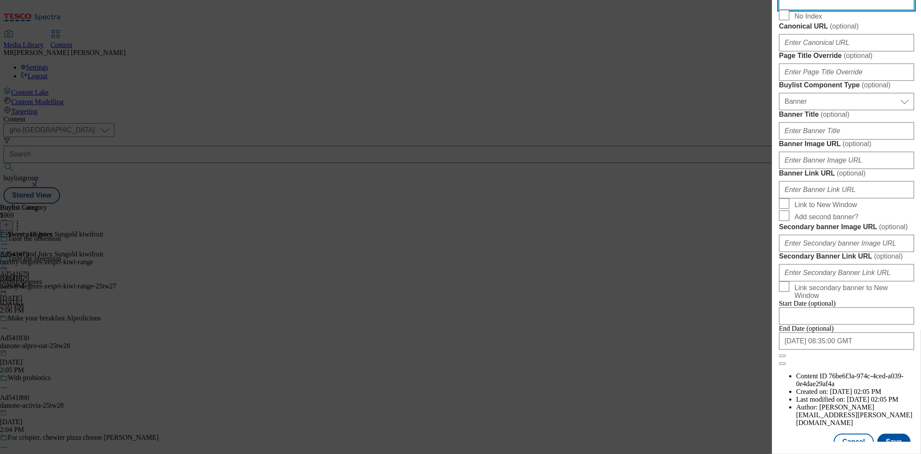
click at [830, 10] on input "Description" at bounding box center [846, 1] width 135 height 17
paste input "Zespri SunGold Kiwi 4pk"
type input "Zespri SunGold Kiwi 4pk"
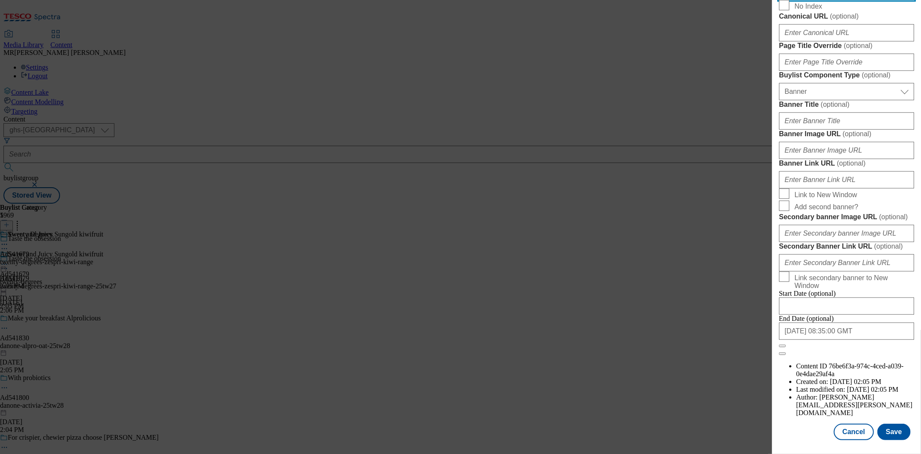
scroll to position [809, 0]
click at [893, 426] on button "Save" at bounding box center [894, 431] width 33 height 16
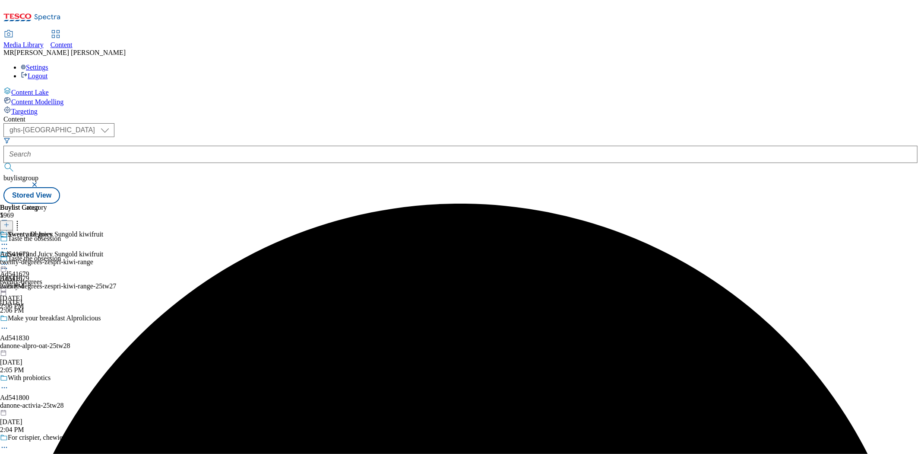
click at [93, 230] on div "Twenty Degrees" at bounding box center [46, 240] width 93 height 20
click at [9, 260] on icon at bounding box center [4, 264] width 9 height 9
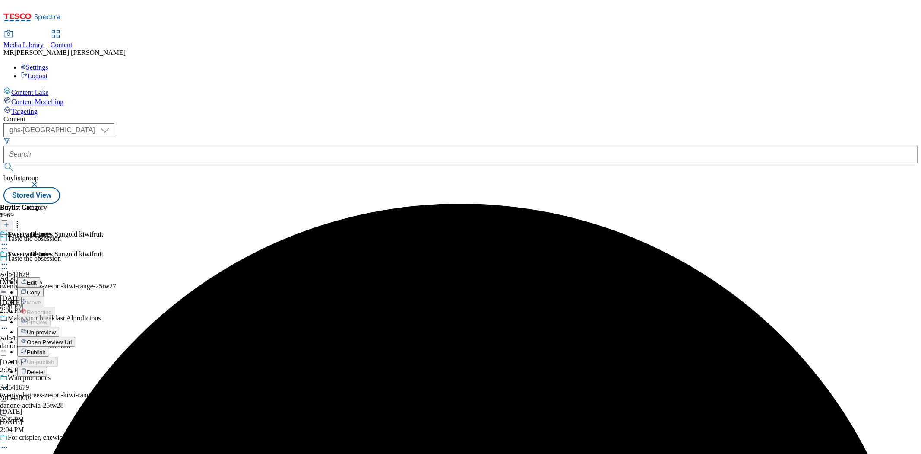
click at [40, 277] on button "Edit" at bounding box center [28, 282] width 23 height 10
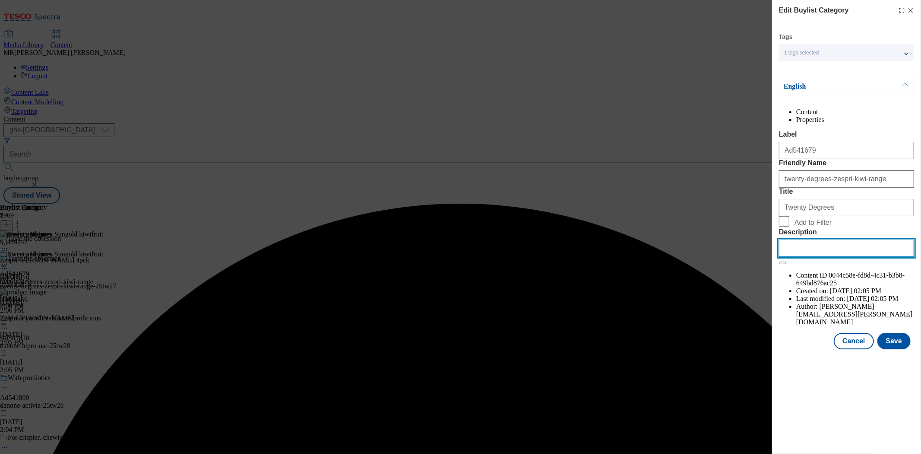
click at [821, 257] on input "Description" at bounding box center [846, 247] width 135 height 17
paste input "Zespri SunGold Kiwi 4pk"
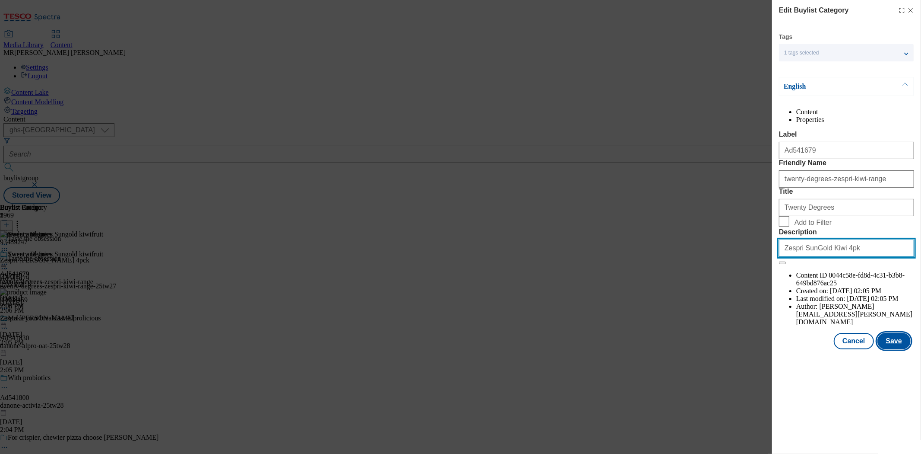
type input "Zespri SunGold Kiwi 4pk"
click at [899, 349] on button "Save" at bounding box center [894, 341] width 33 height 16
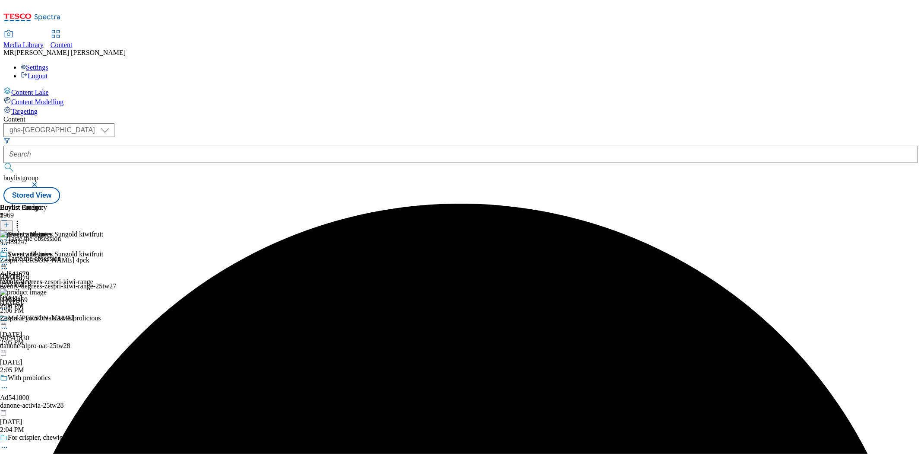
click at [9, 260] on icon at bounding box center [4, 264] width 9 height 9
click at [51, 317] on button "Preview" at bounding box center [33, 322] width 33 height 10
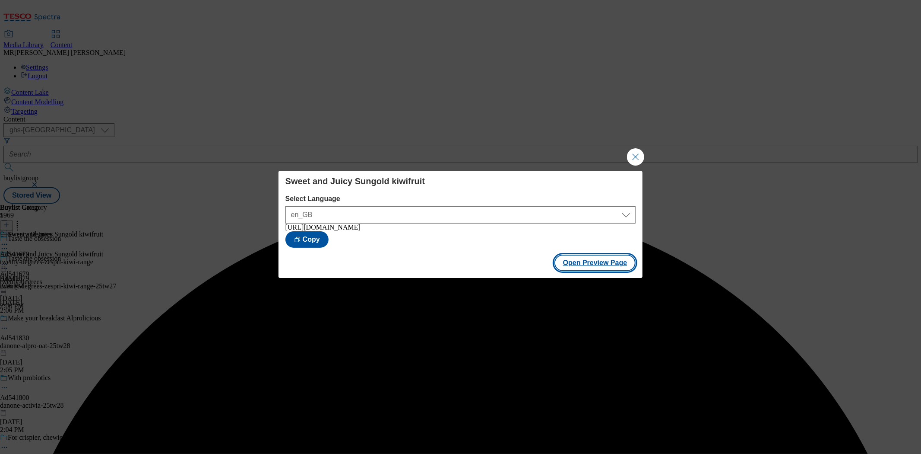
click at [595, 264] on button "Open Preview Page" at bounding box center [596, 262] width 82 height 16
click at [640, 153] on button "Close Modal" at bounding box center [635, 156] width 17 height 17
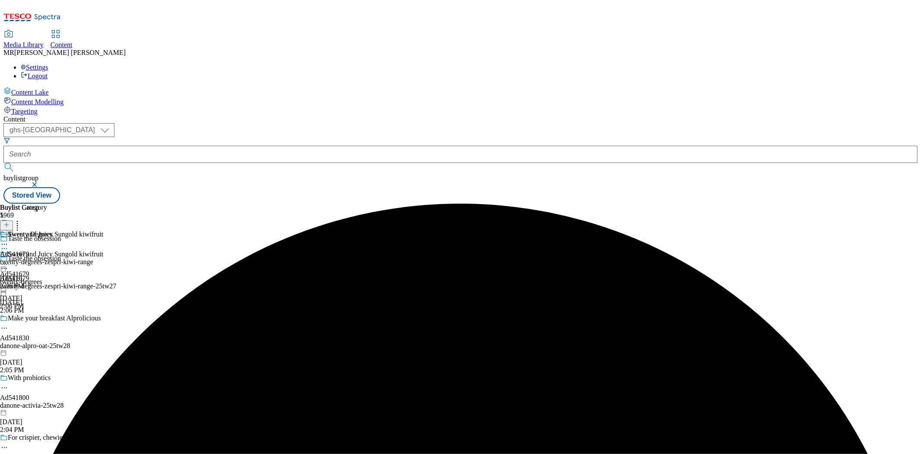
click at [9, 260] on icon at bounding box center [4, 264] width 9 height 9
click at [46, 349] on span "Publish" at bounding box center [36, 352] width 19 height 6
